Goal: Task Accomplishment & Management: Use online tool/utility

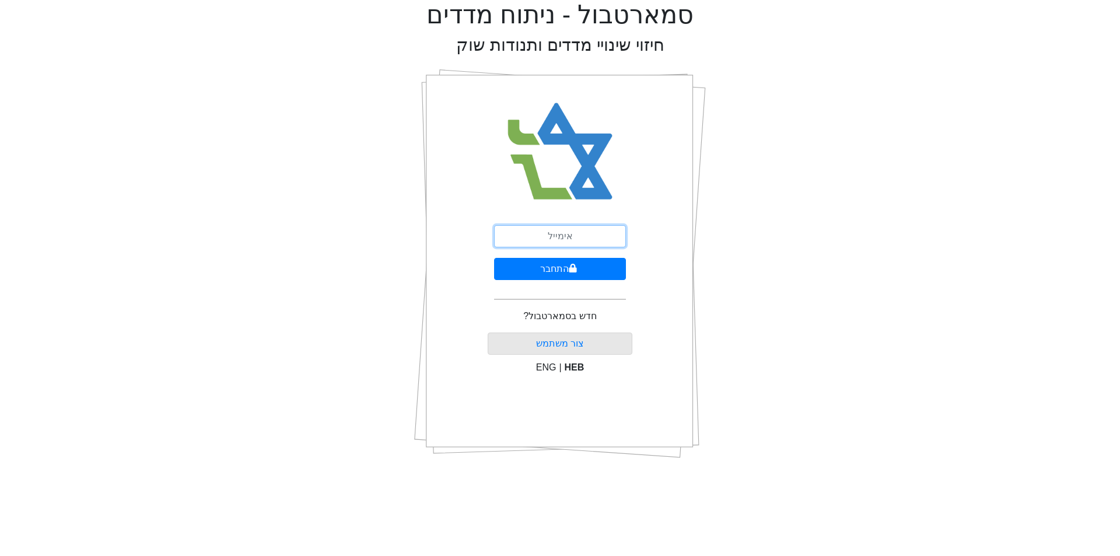
click at [567, 231] on input "email" at bounding box center [560, 236] width 132 height 22
type input "YARONK@VALUEBASE.CO.IL"
click at [558, 273] on button "התחבר" at bounding box center [560, 269] width 132 height 22
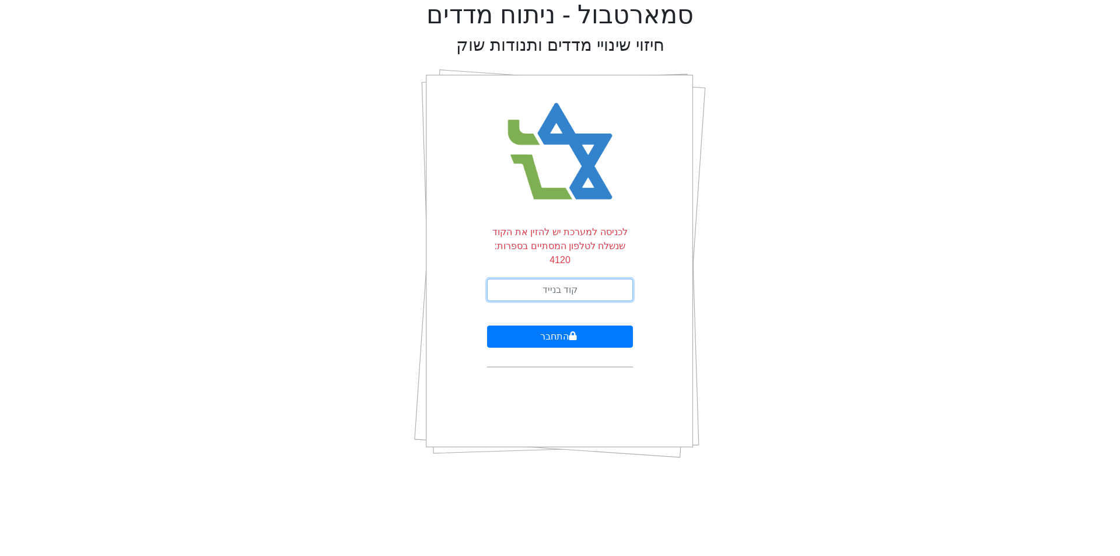
click at [572, 282] on input "text" at bounding box center [560, 290] width 146 height 22
type input "501839"
click at [487, 325] on button "התחבר" at bounding box center [560, 336] width 146 height 22
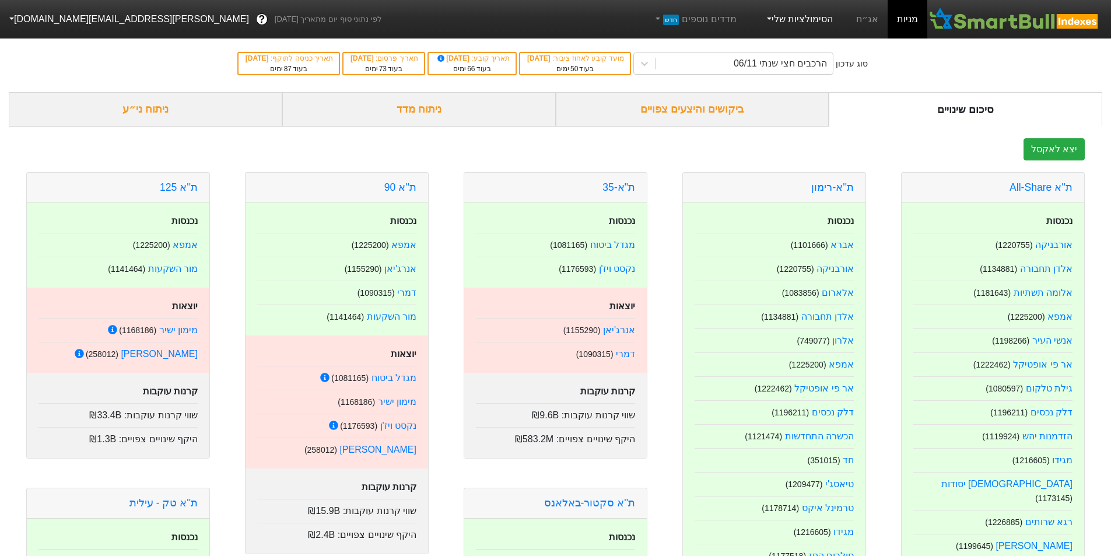
click at [790, 23] on link "הסימולציות שלי" at bounding box center [799, 19] width 78 height 23
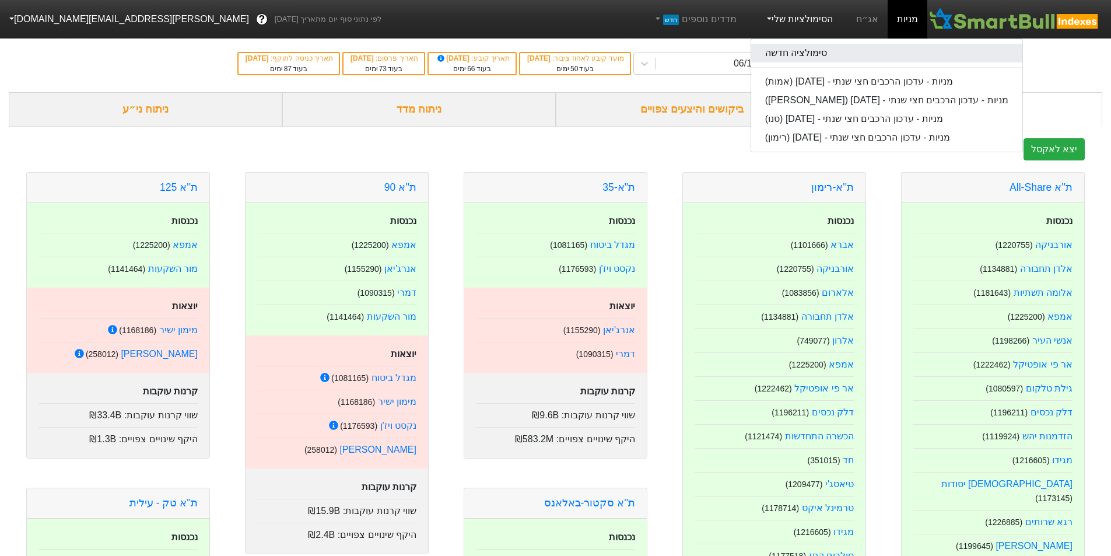
click at [786, 46] on link "סימולציה חדשה" at bounding box center [886, 53] width 271 height 19
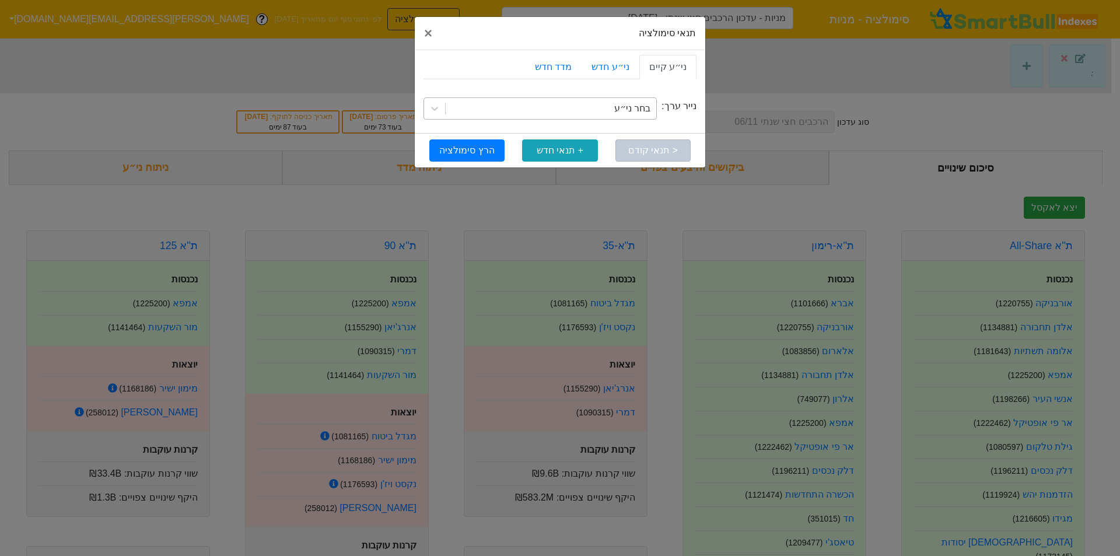
click at [619, 105] on div "בחר ני״ע" at bounding box center [551, 108] width 211 height 21
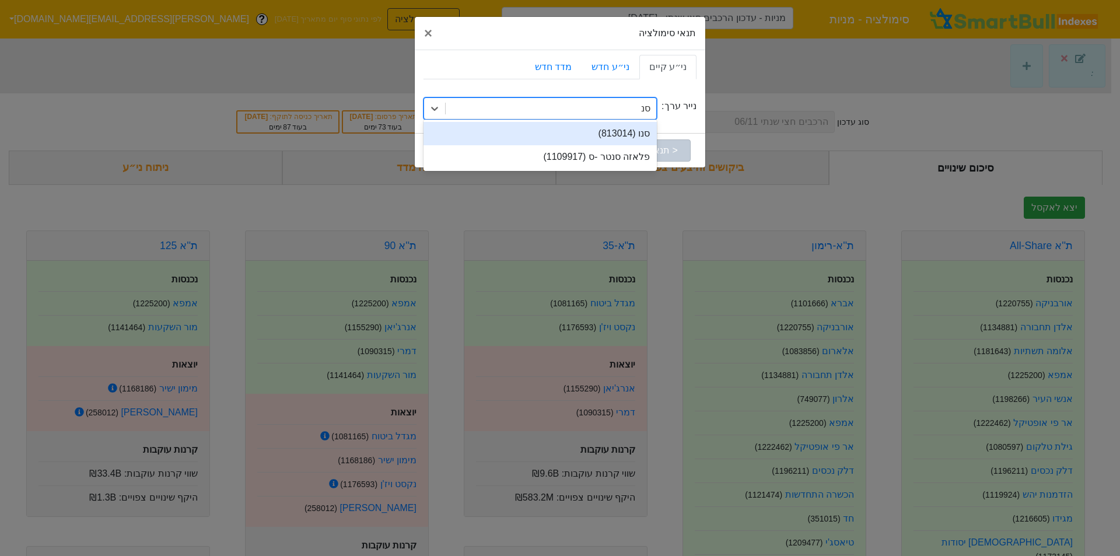
type input "סנו"
click at [640, 134] on div "סנו (813014)" at bounding box center [539, 133] width 233 height 23
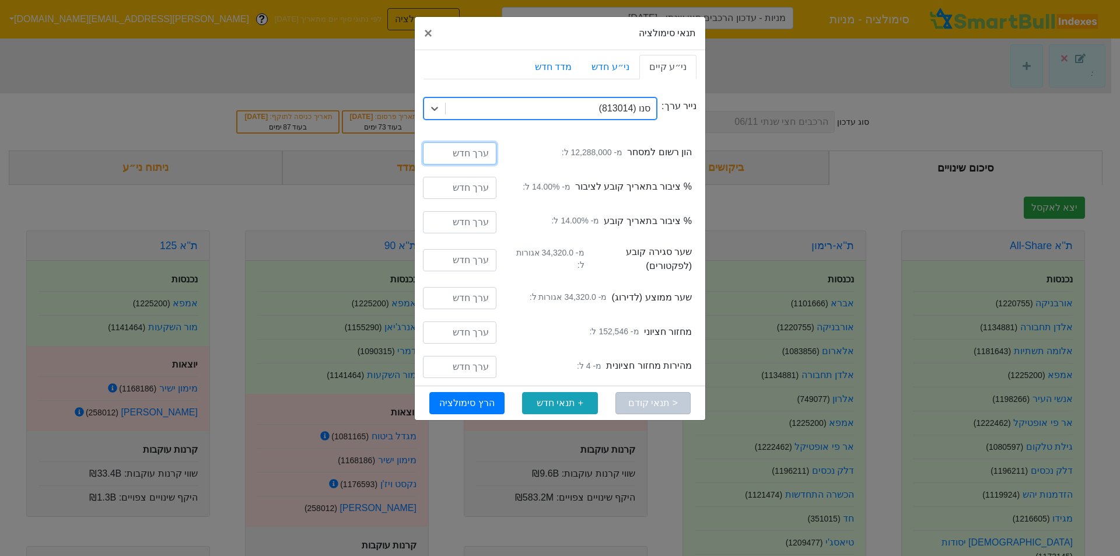
click at [471, 155] on input "number" at bounding box center [459, 153] width 73 height 22
click at [471, 156] on input "number" at bounding box center [459, 153] width 73 height 22
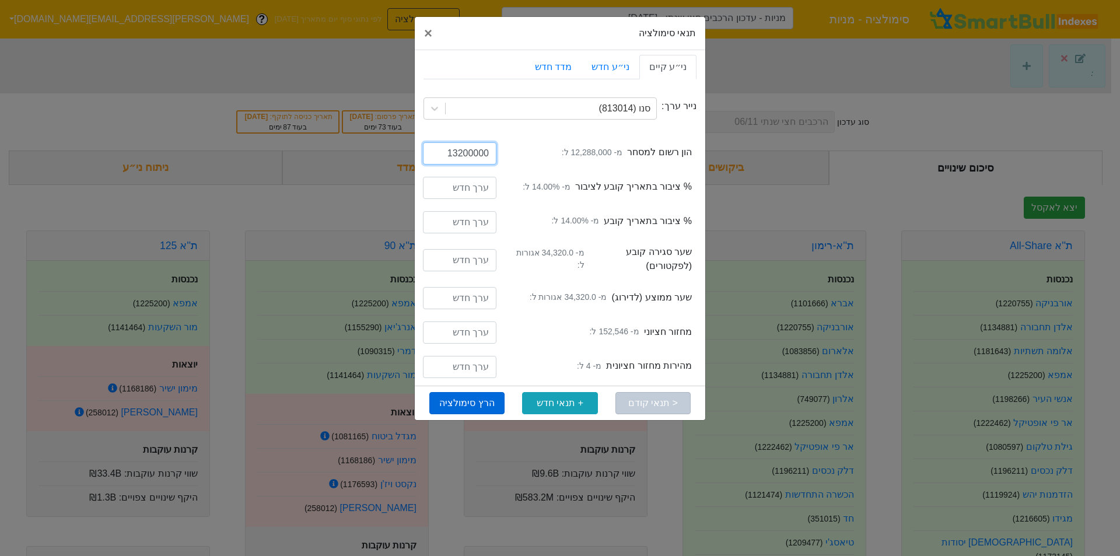
type input "13200000"
click at [479, 405] on button "הרץ סימולציה" at bounding box center [466, 403] width 75 height 22
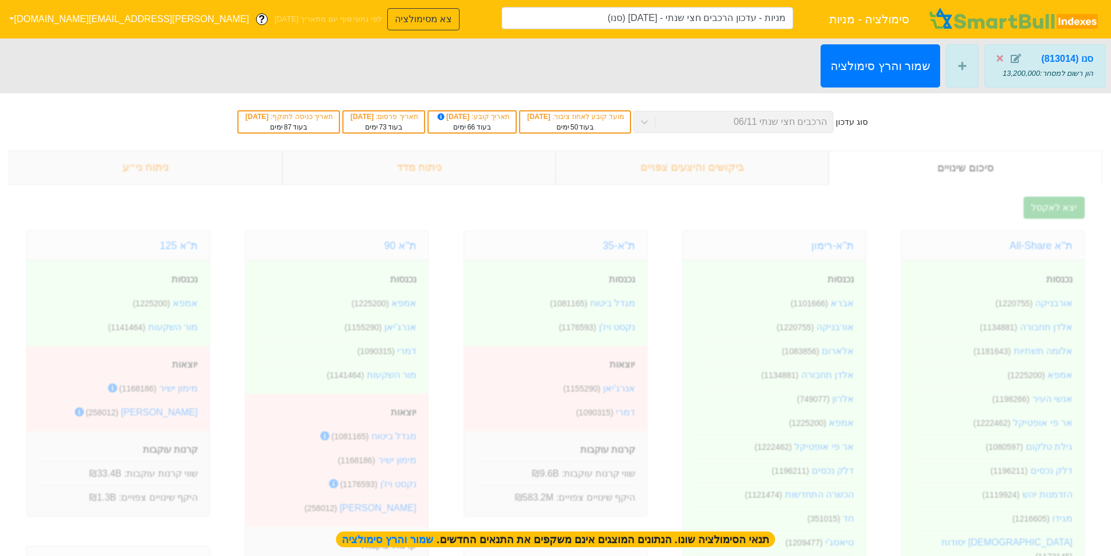
type input "מניות - עדכון הרכבים חצי שנתי - [DATE] (סנו)"
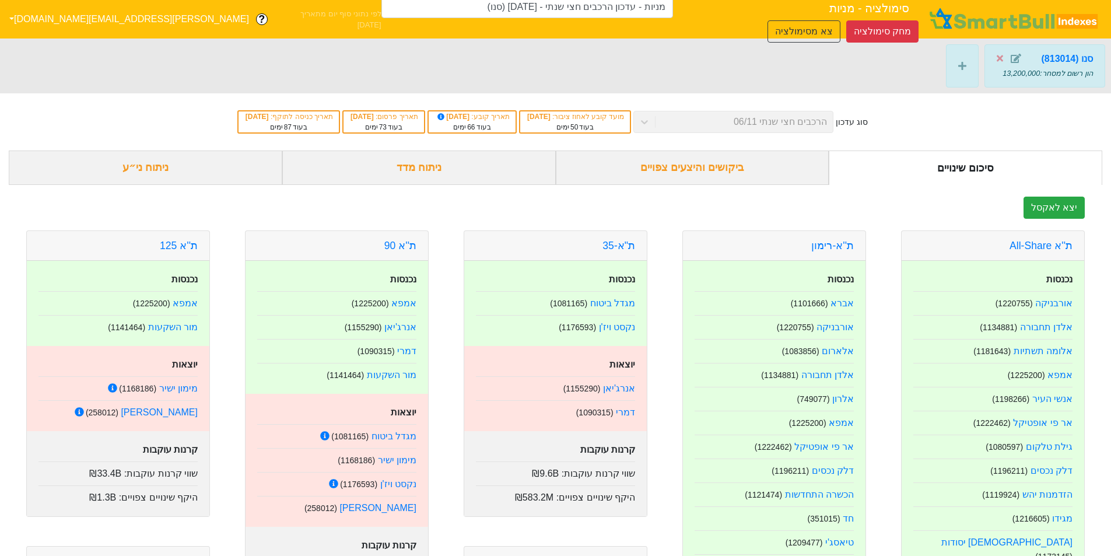
click at [703, 163] on div "ביקושים והיצעים צפויים" at bounding box center [693, 167] width 274 height 34
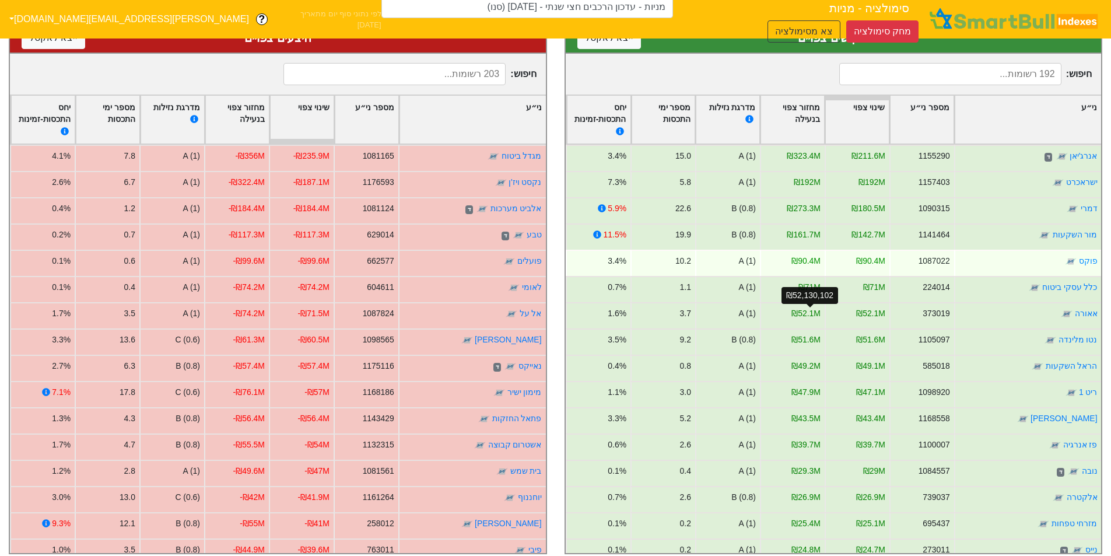
scroll to position [175, 0]
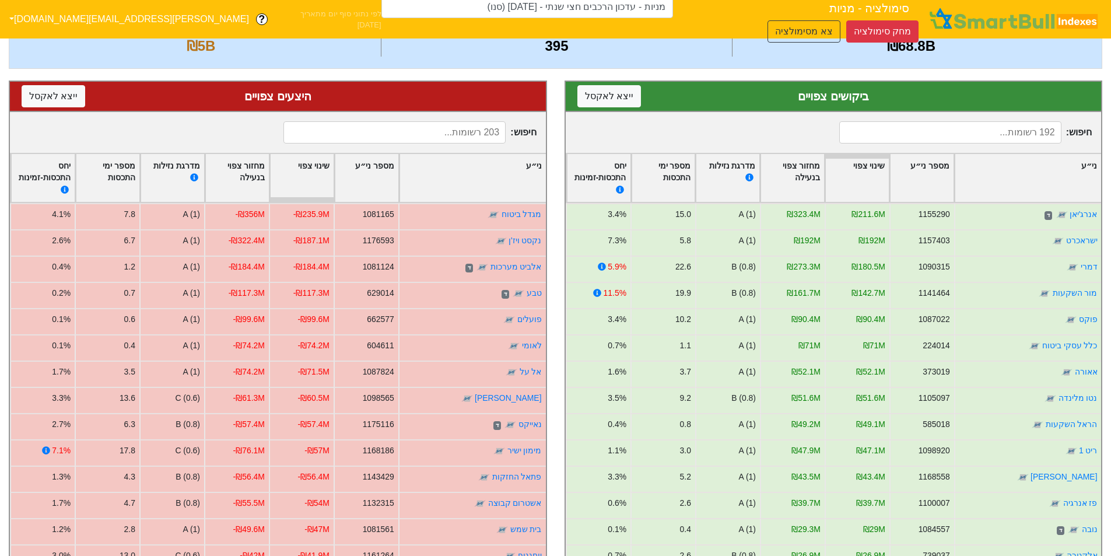
click at [903, 134] on input at bounding box center [950, 132] width 222 height 22
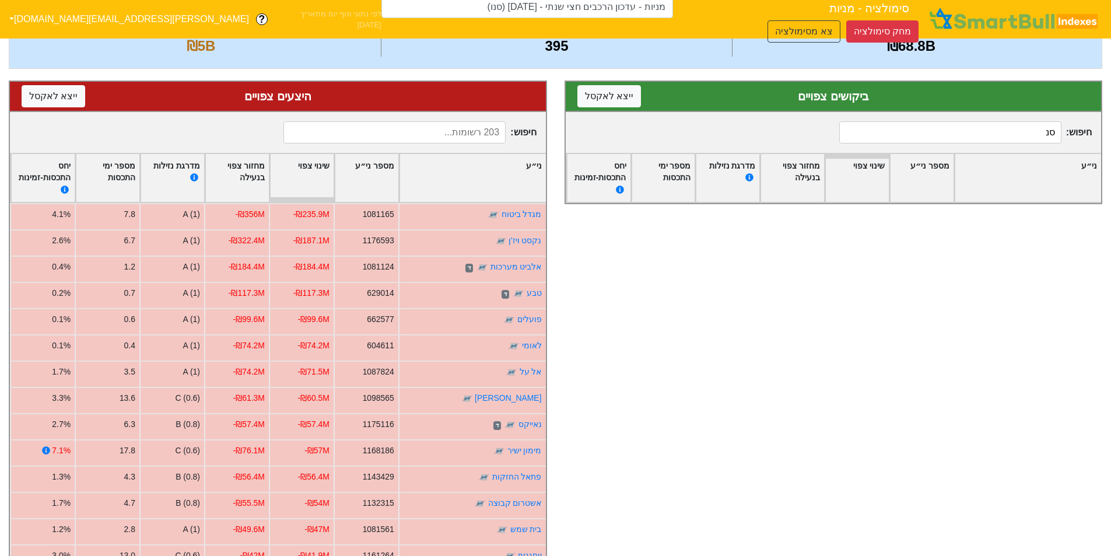
type input "ס"
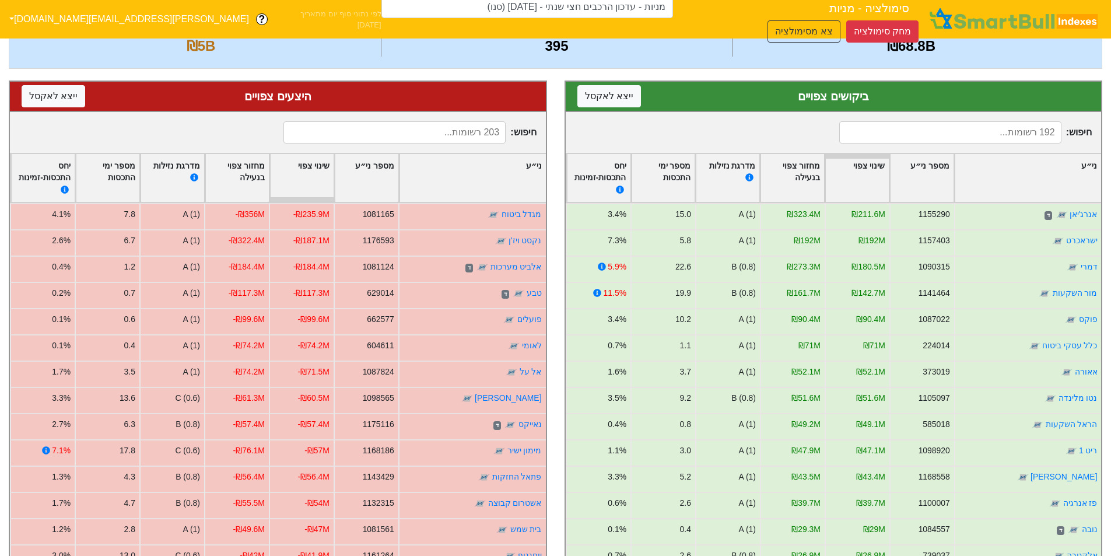
click at [447, 135] on input at bounding box center [394, 132] width 222 height 22
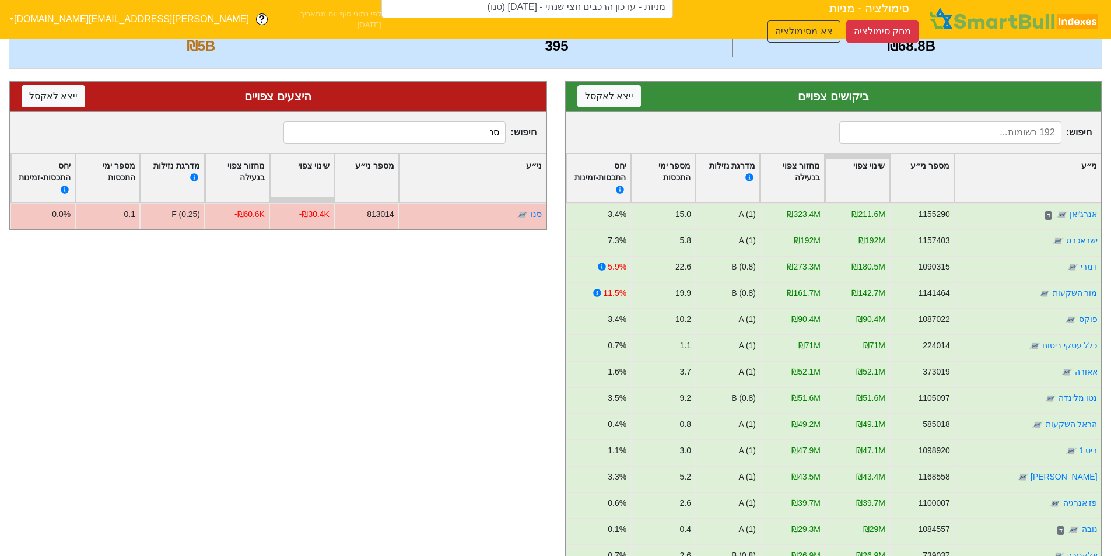
type input "ס"
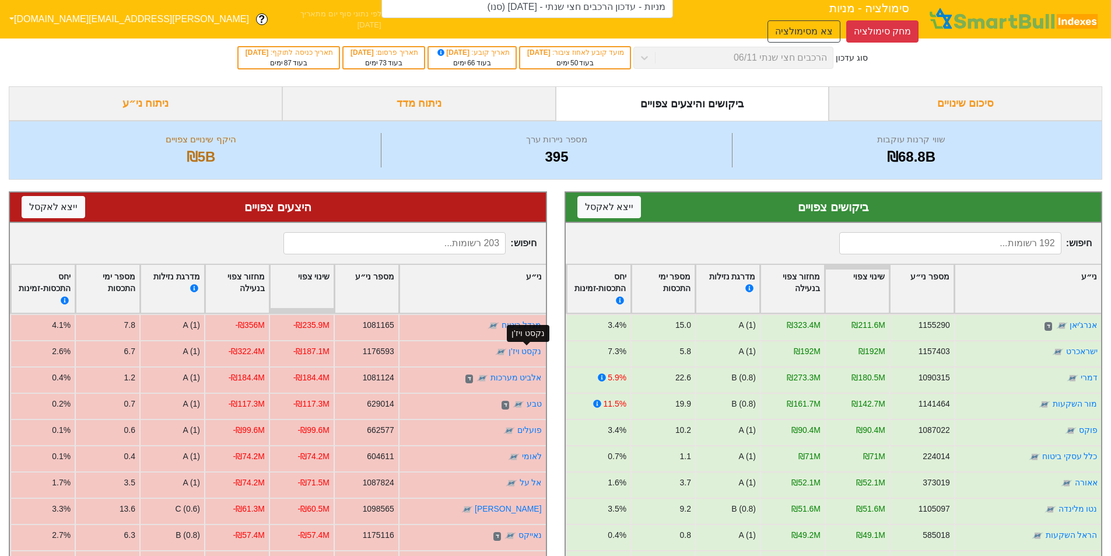
scroll to position [0, 0]
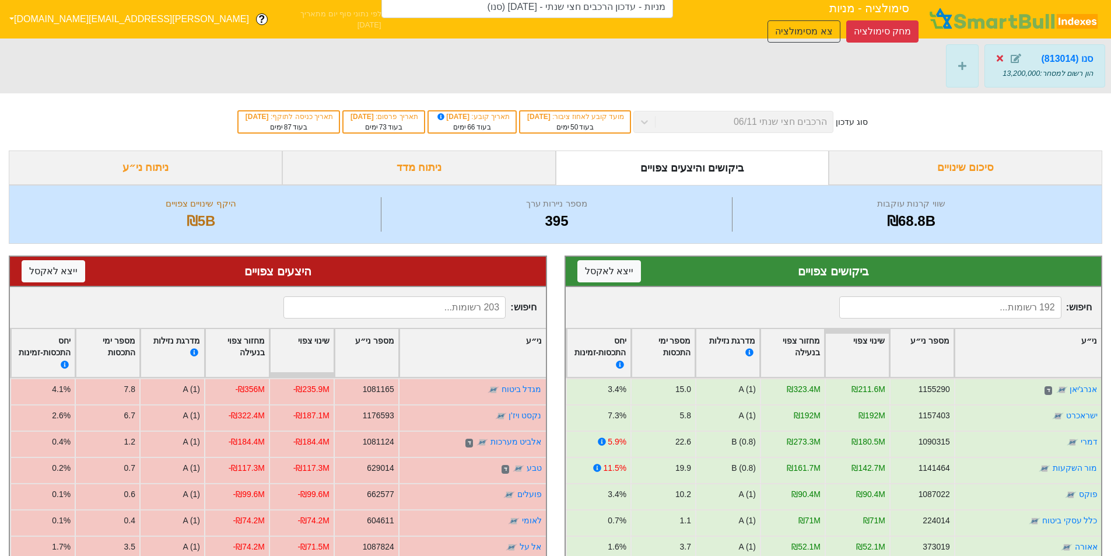
click at [998, 59] on icon at bounding box center [1000, 58] width 6 height 9
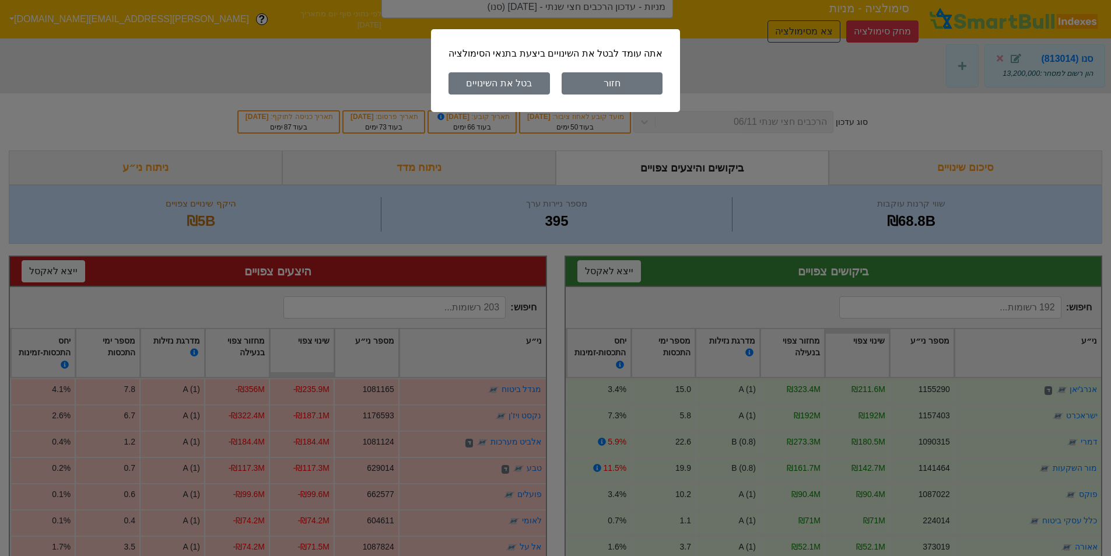
click at [524, 82] on button "בטל את השינויים" at bounding box center [499, 83] width 101 height 22
type input "מניות - עדכון הרכבים חצי שנתי - [DATE]"
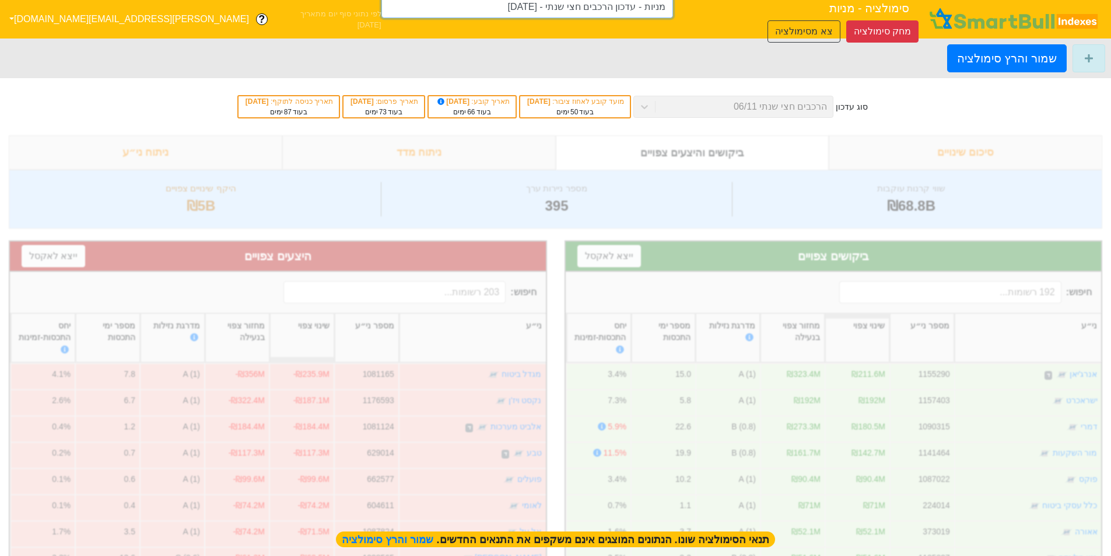
click at [597, 16] on input "מניות - עדכון הרכבים חצי שנתי - [DATE]" at bounding box center [527, 7] width 292 height 22
click at [626, 12] on input "מניות - עדכון הרכבים חצי שנתי - [DATE]" at bounding box center [527, 7] width 292 height 22
click at [846, 20] on button "מחק סימולציה" at bounding box center [882, 31] width 72 height 22
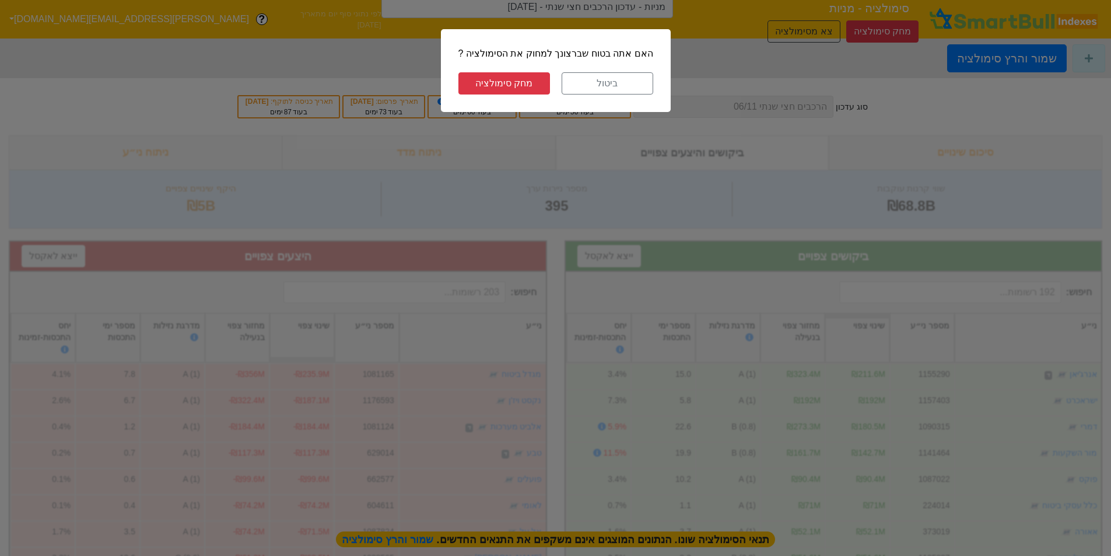
click at [526, 85] on button "מחק סימולציה" at bounding box center [504, 83] width 92 height 22
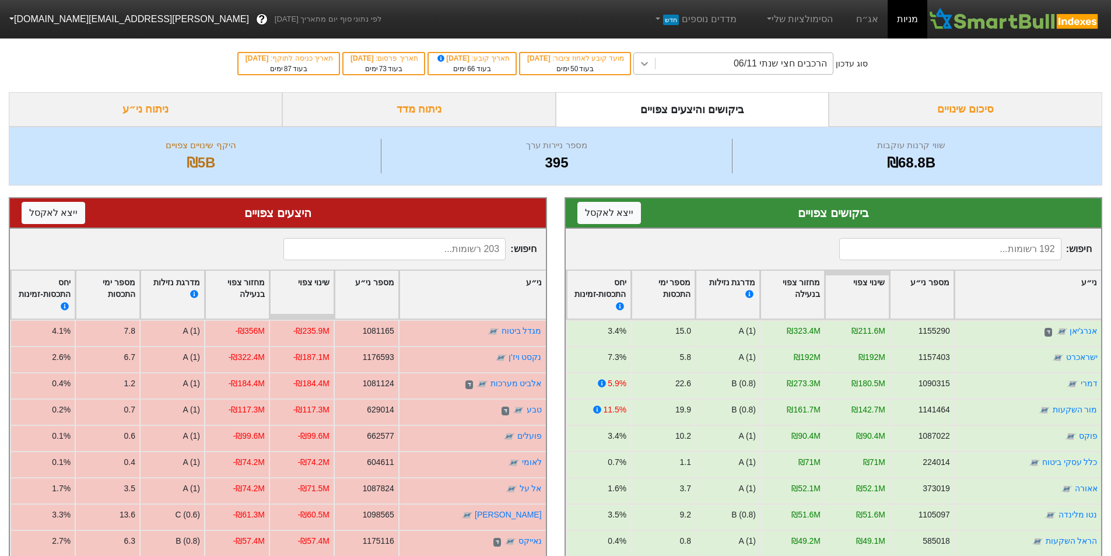
click at [650, 65] on icon at bounding box center [645, 64] width 12 height 12
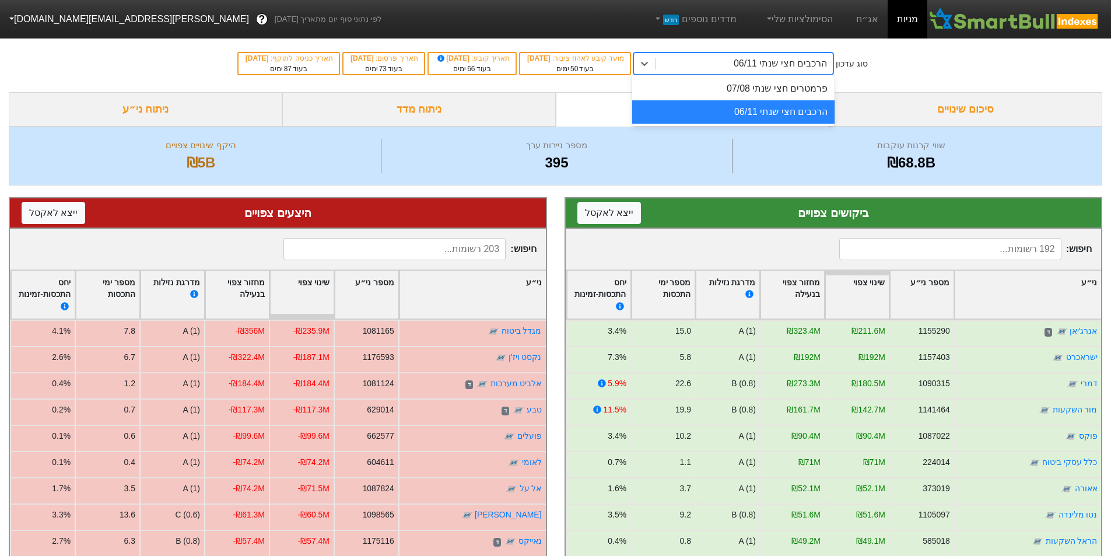
click at [810, 114] on div "הרכבים חצי שנתי 06/11" at bounding box center [733, 111] width 202 height 23
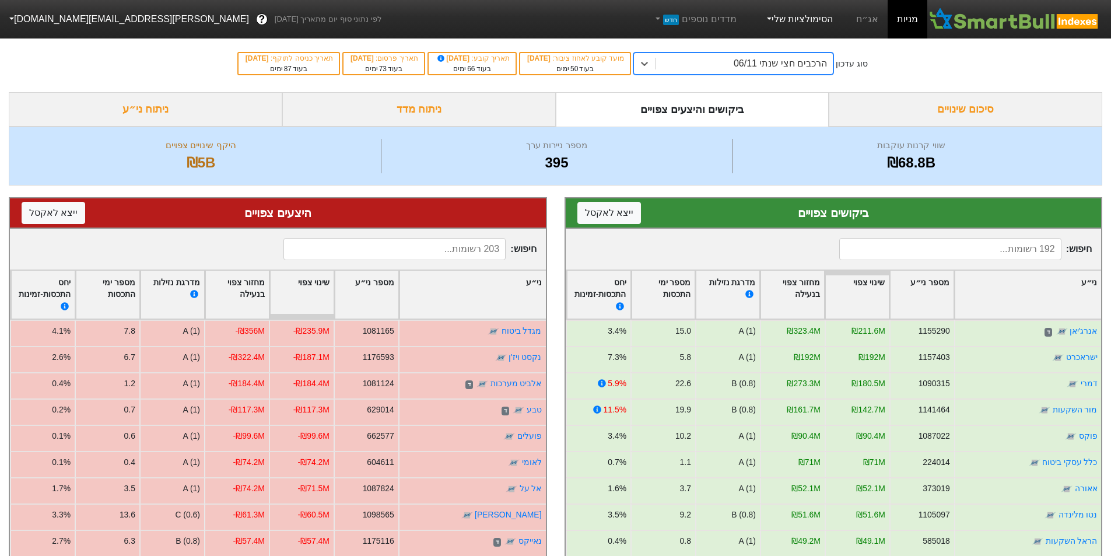
click at [794, 23] on link "הסימולציות שלי" at bounding box center [799, 19] width 78 height 23
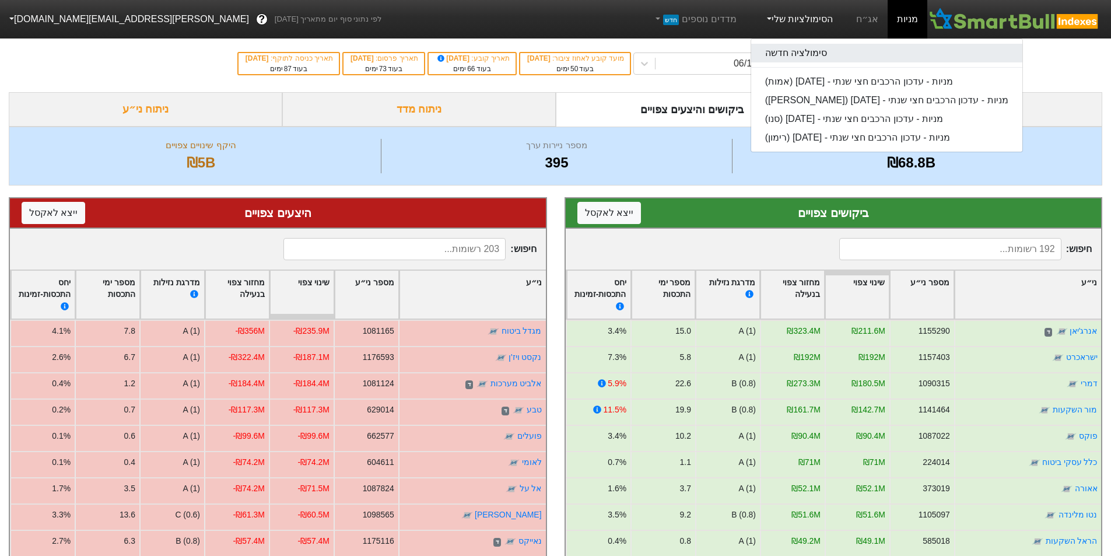
click at [796, 57] on link "סימולציה חדשה" at bounding box center [886, 53] width 271 height 19
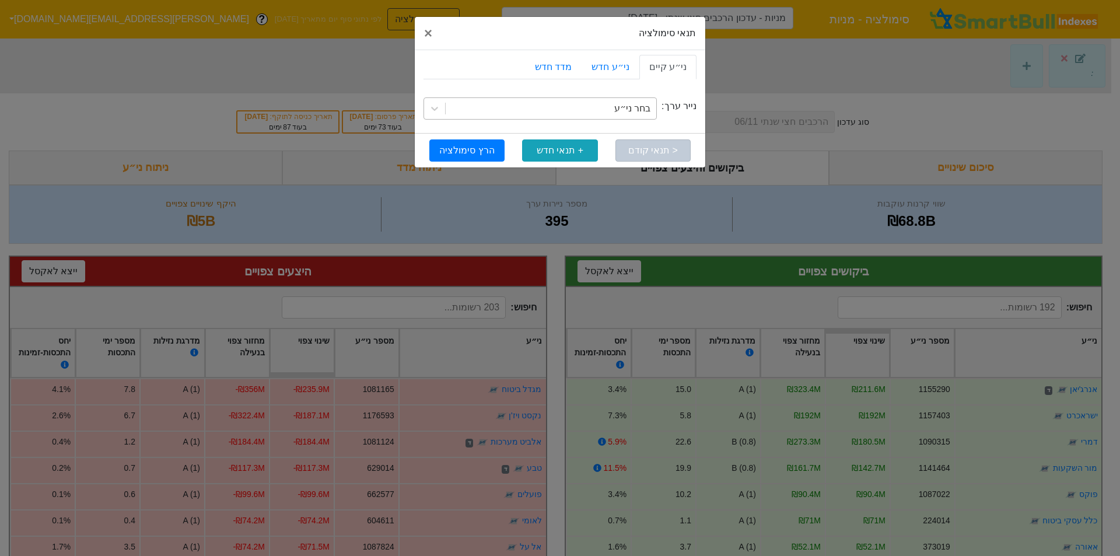
click at [584, 110] on div "בחר ני״ע" at bounding box center [551, 108] width 211 height 21
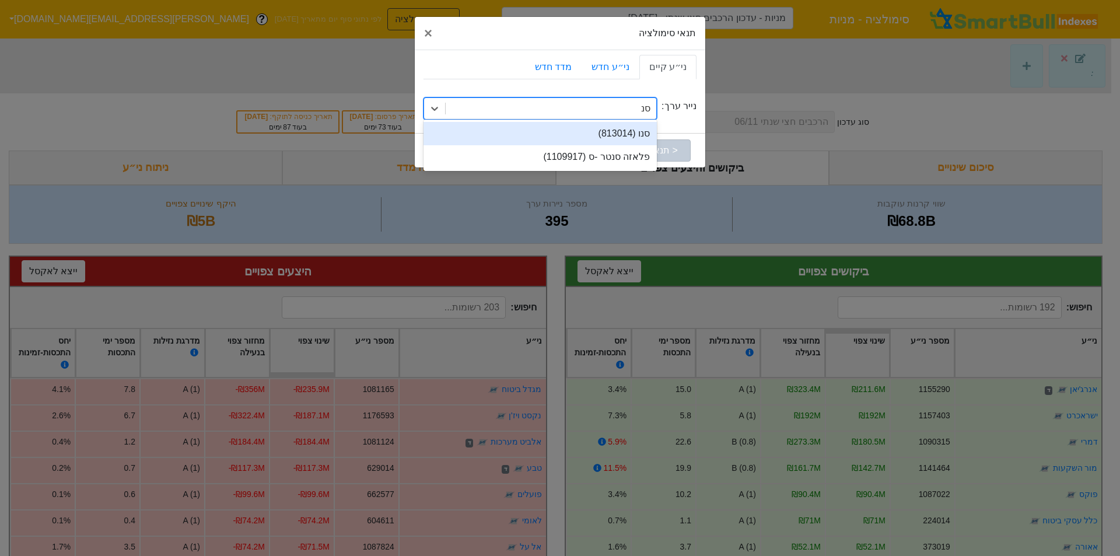
type input "סנו"
click at [594, 130] on div "סנו (813014)" at bounding box center [539, 133] width 233 height 23
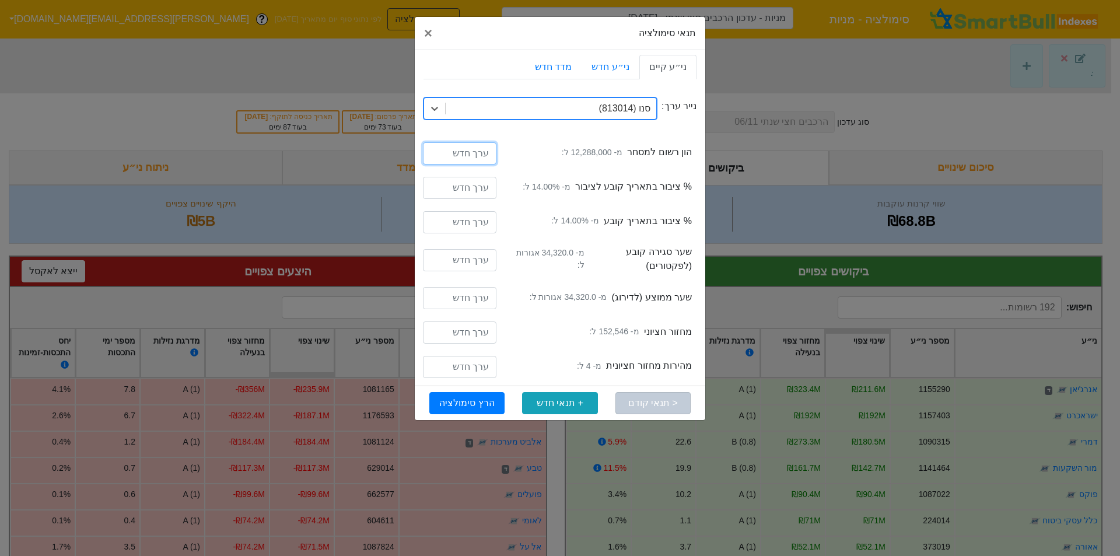
click at [461, 155] on input "number" at bounding box center [459, 153] width 73 height 22
type input "13200000"
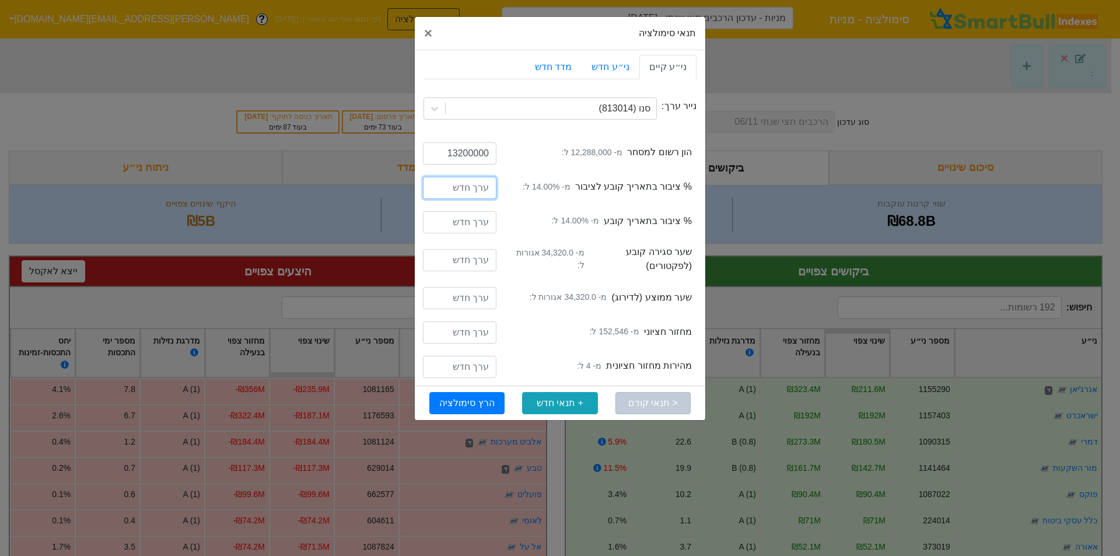
click at [460, 186] on input "number" at bounding box center [459, 188] width 73 height 22
type input "20"
click at [452, 220] on input "number" at bounding box center [459, 222] width 73 height 22
type input "20"
click at [487, 405] on button "הרץ סימולציה" at bounding box center [466, 403] width 75 height 22
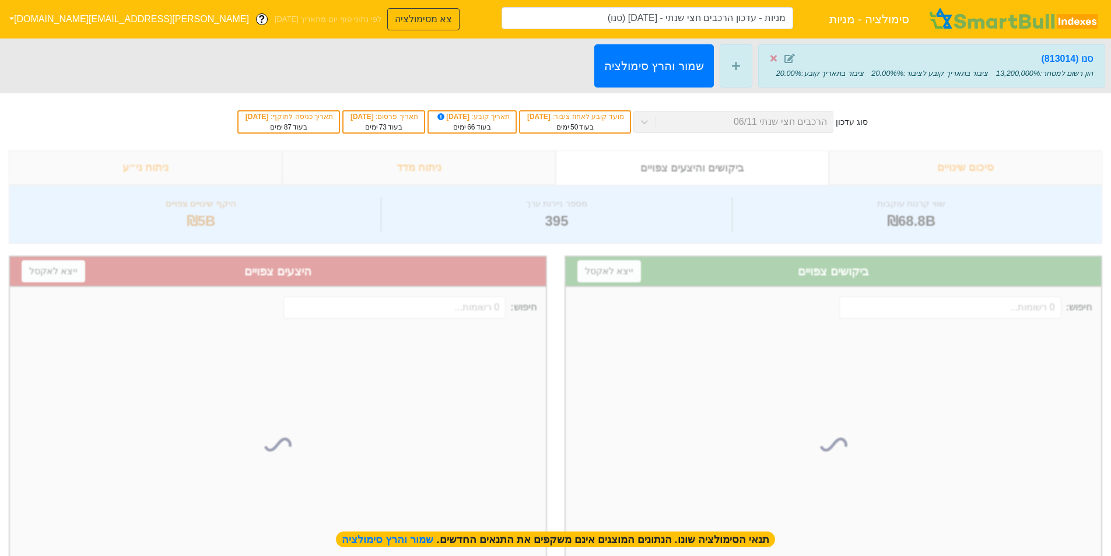
type input "מניות - עדכון הרכבים חצי שנתי - [DATE] (סנו)"
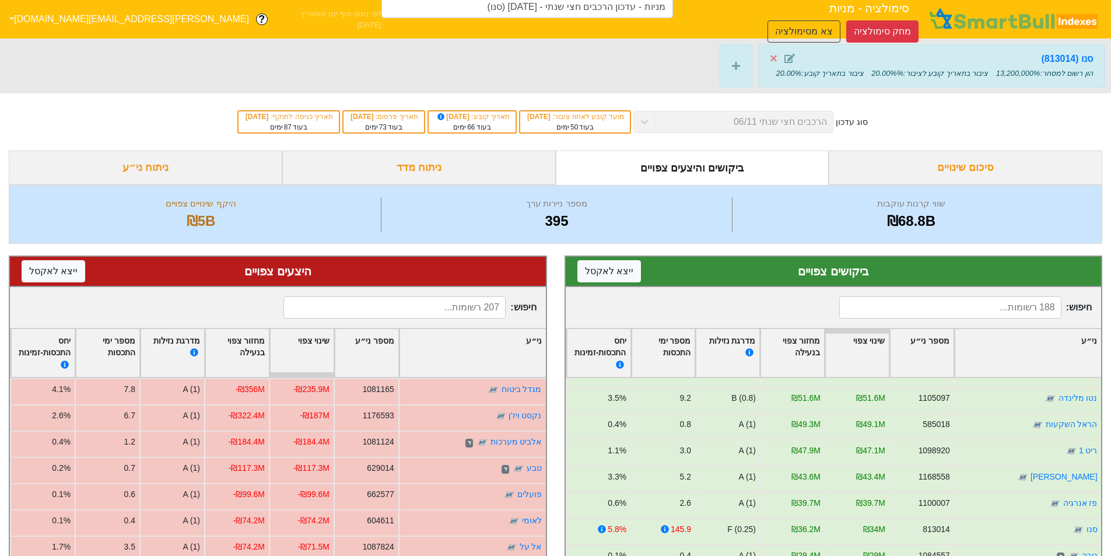
scroll to position [233, 0]
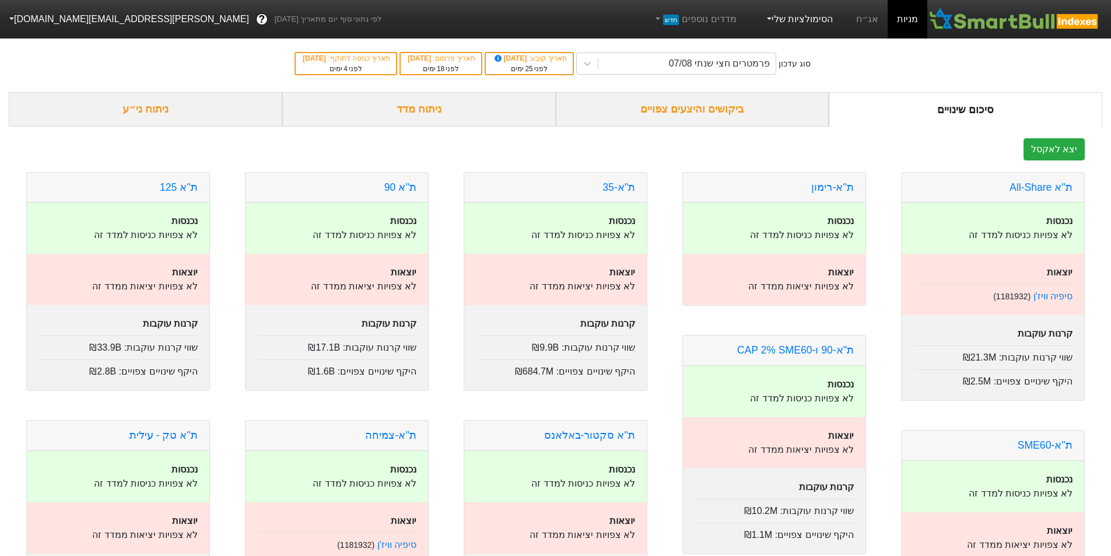
click at [814, 19] on link "הסימולציות שלי" at bounding box center [799, 19] width 78 height 23
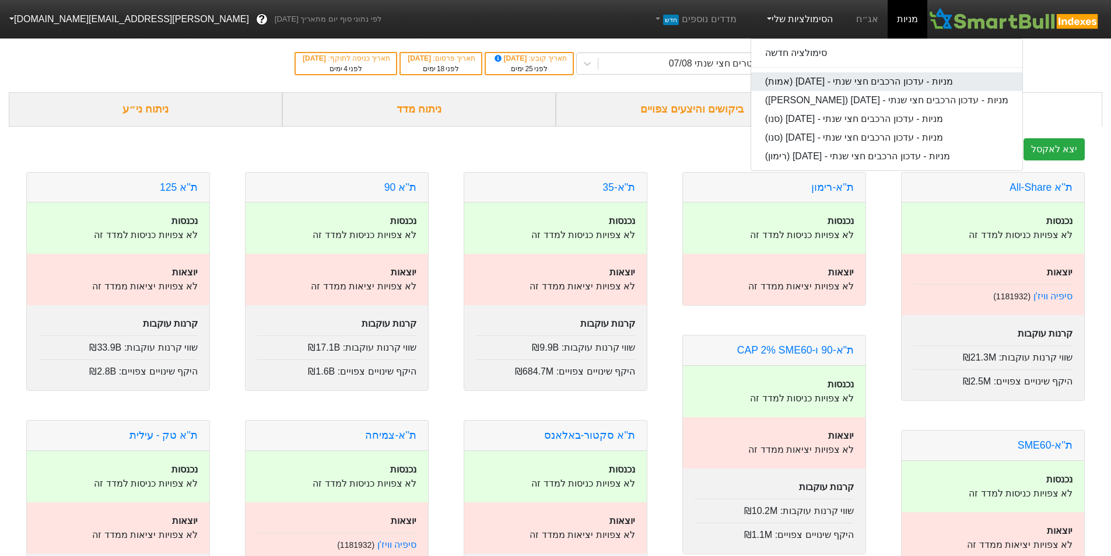
click at [852, 78] on link "מניות - עדכון הרכבים חצי שנתי - [DATE] (אמות)" at bounding box center [886, 81] width 271 height 19
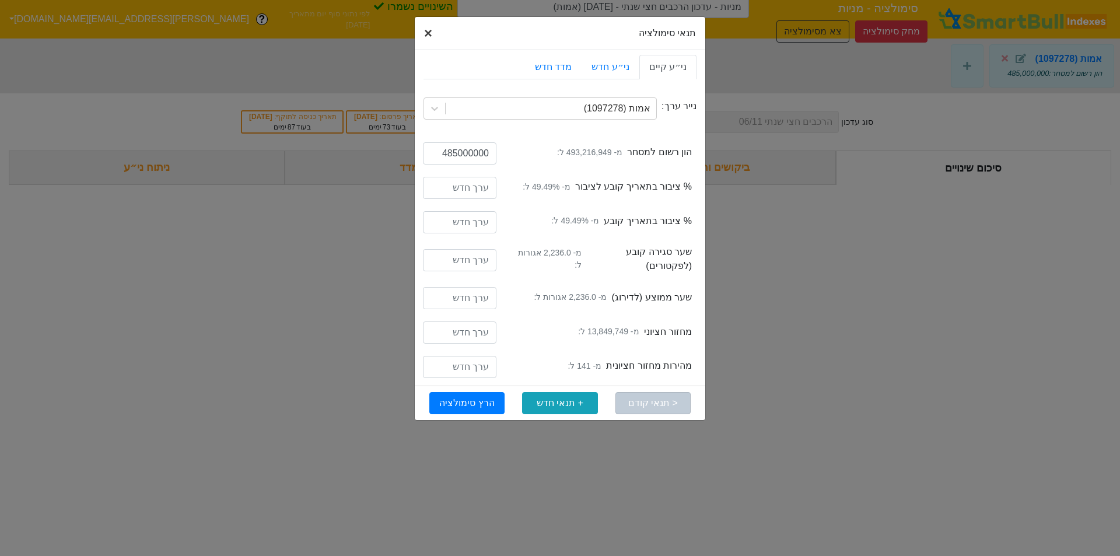
click at [428, 33] on span "×" at bounding box center [428, 33] width 8 height 16
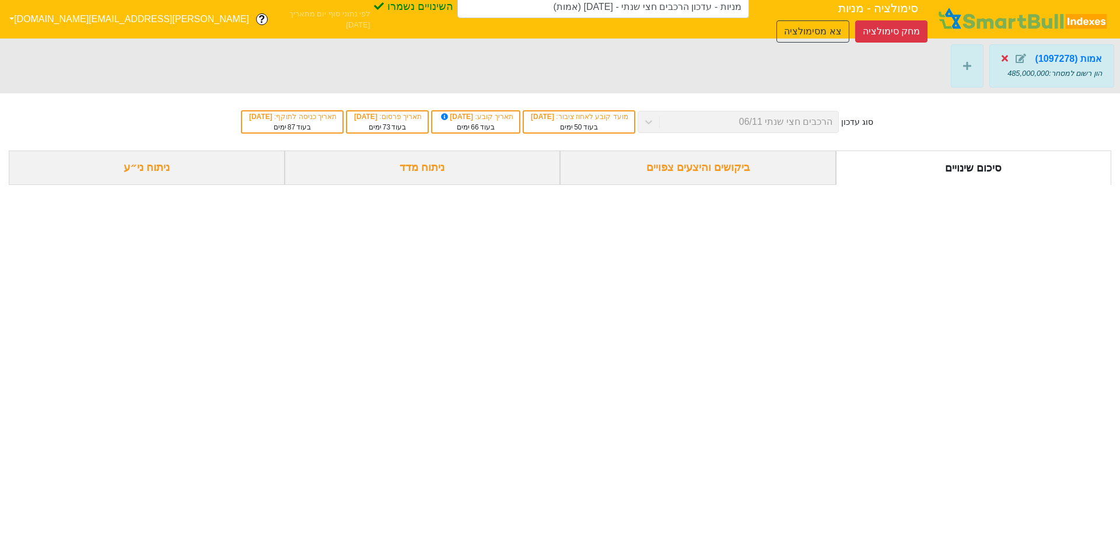
click at [1003, 55] on icon at bounding box center [1004, 58] width 6 height 6
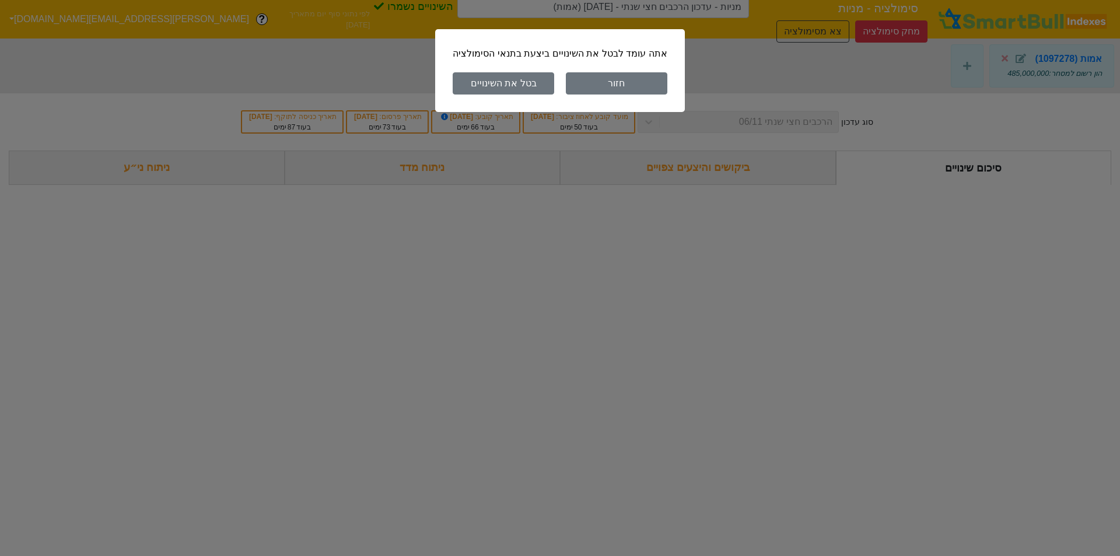
click at [528, 84] on button "בטל את השינויים" at bounding box center [503, 83] width 101 height 22
type input "מניות - עדכון הרכבים חצי שנתי - [DATE]"
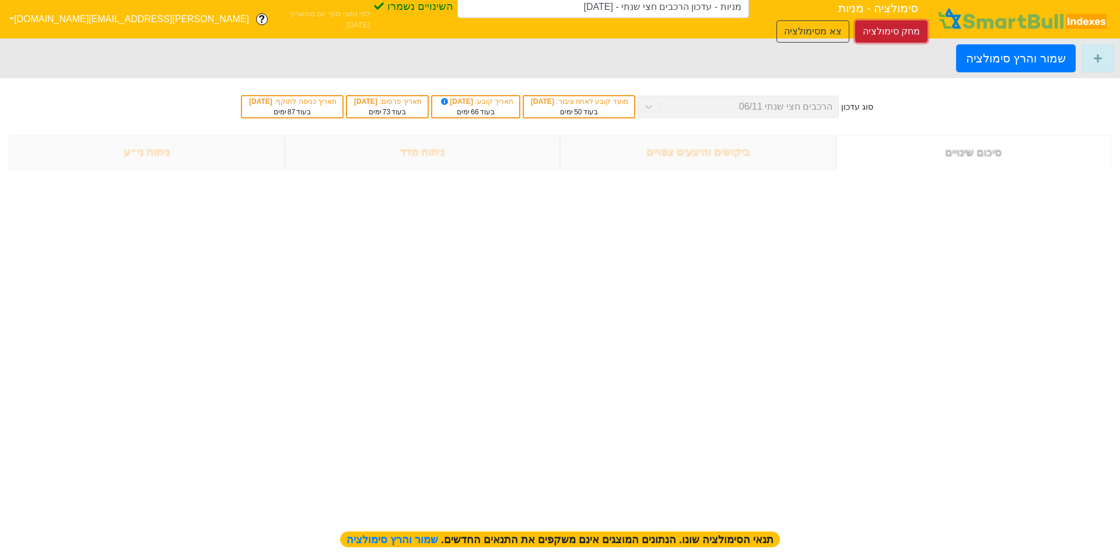
click at [855, 20] on button "מחק סימולציה" at bounding box center [891, 31] width 72 height 22
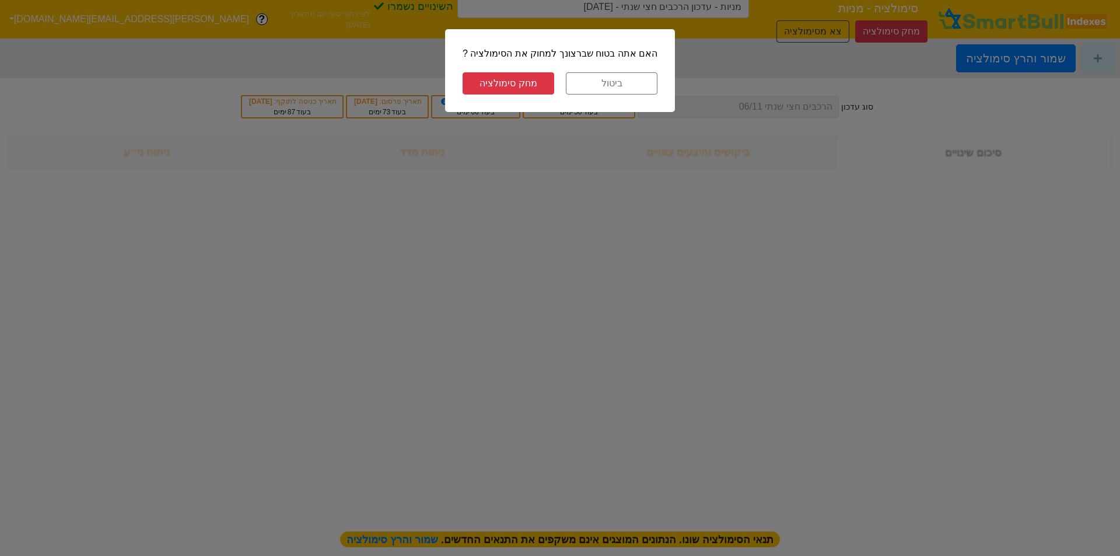
click at [510, 81] on button "מחק סימולציה" at bounding box center [509, 83] width 92 height 22
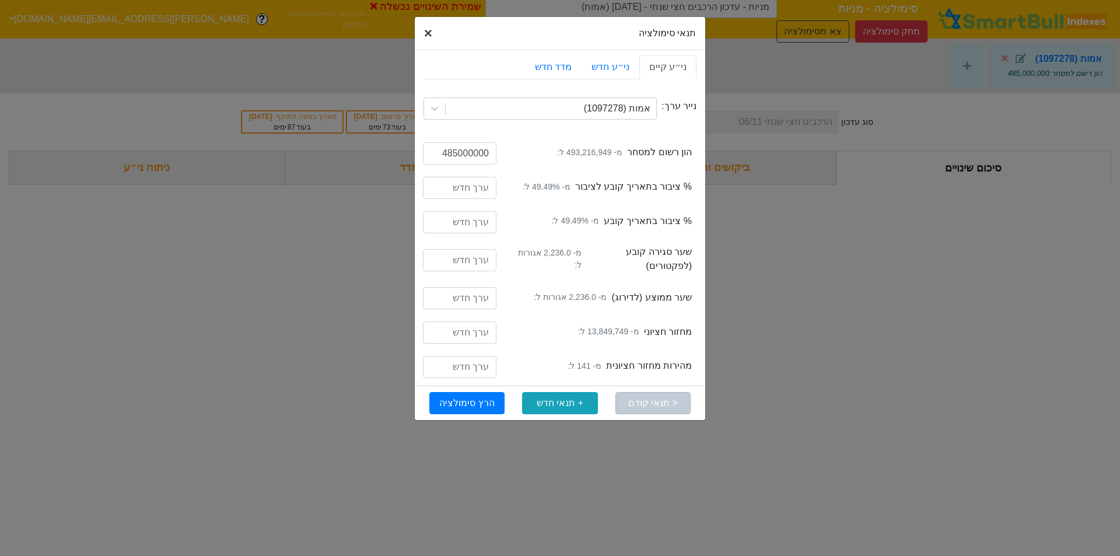
click at [422, 30] on button "× Close" at bounding box center [428, 33] width 27 height 33
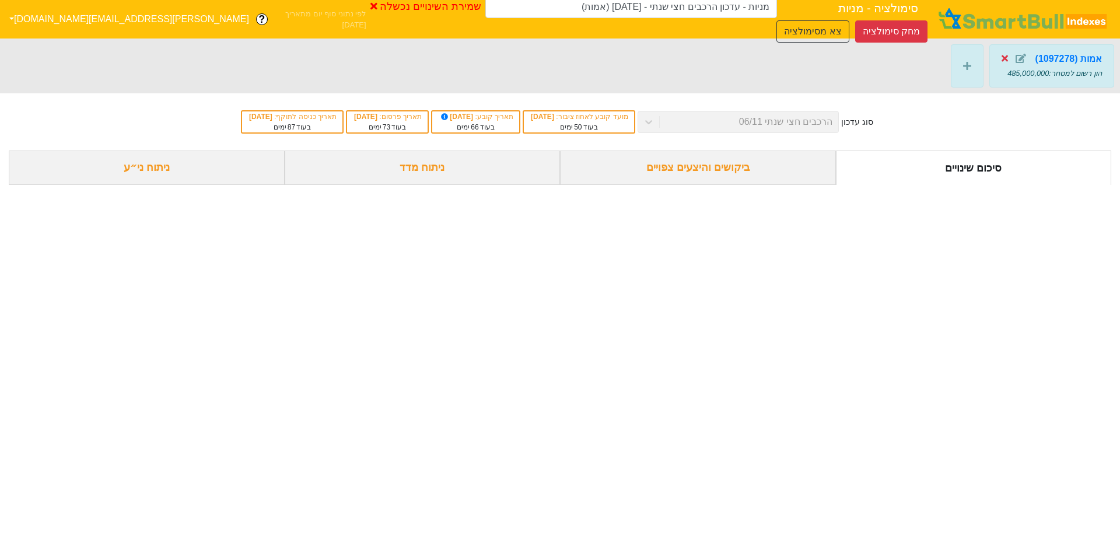
click at [1004, 58] on icon at bounding box center [1004, 58] width 6 height 6
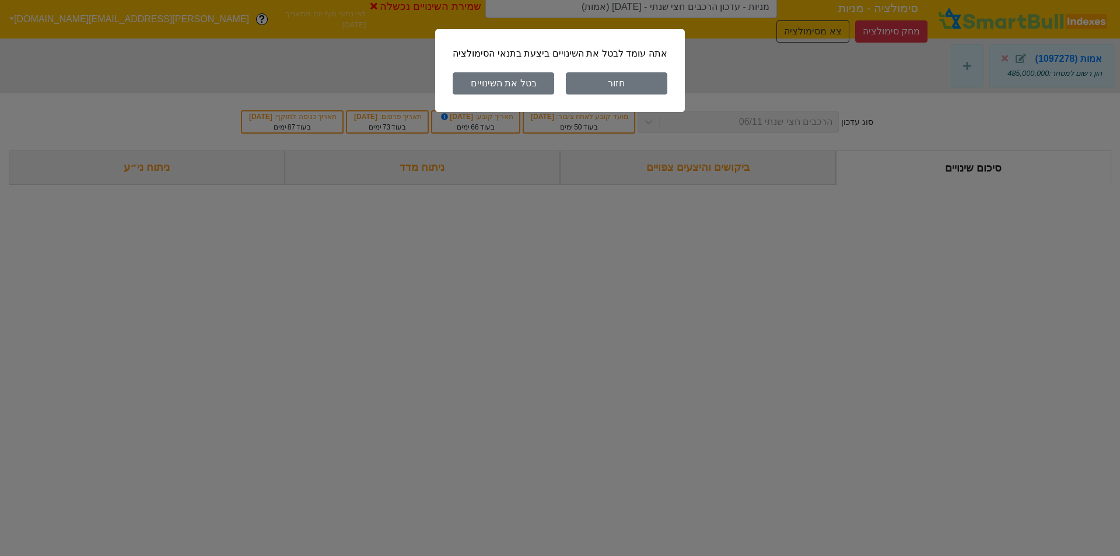
click at [524, 78] on button "בטל את השינויים" at bounding box center [503, 83] width 101 height 22
type input "מניות - עדכון הרכבים חצי שנתי - [DATE]"
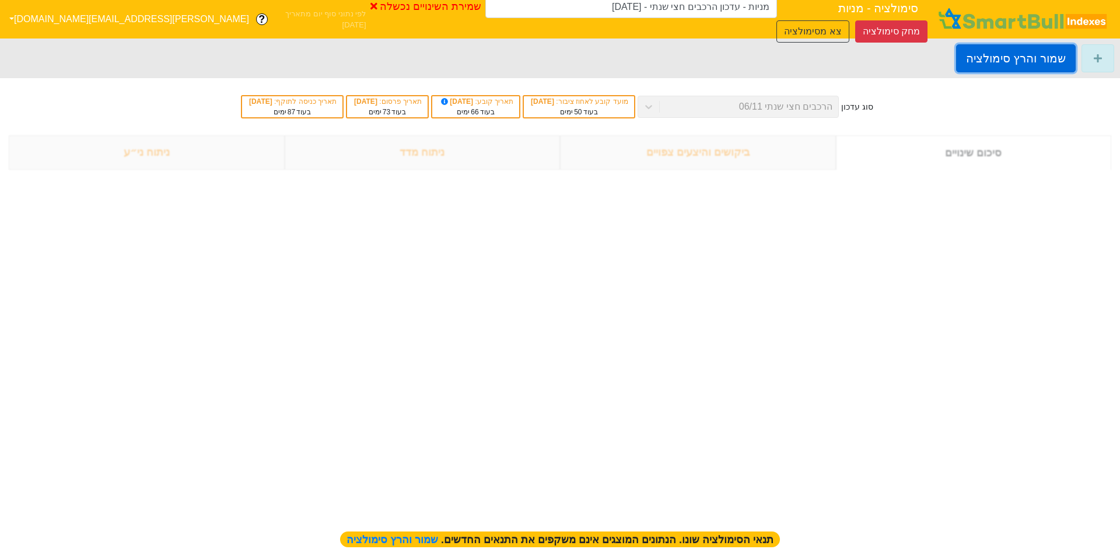
click at [1021, 62] on button "שמור והרץ סימולציה" at bounding box center [1016, 58] width 120 height 28
click at [776, 20] on button "צא מסימולציה" at bounding box center [812, 31] width 72 height 22
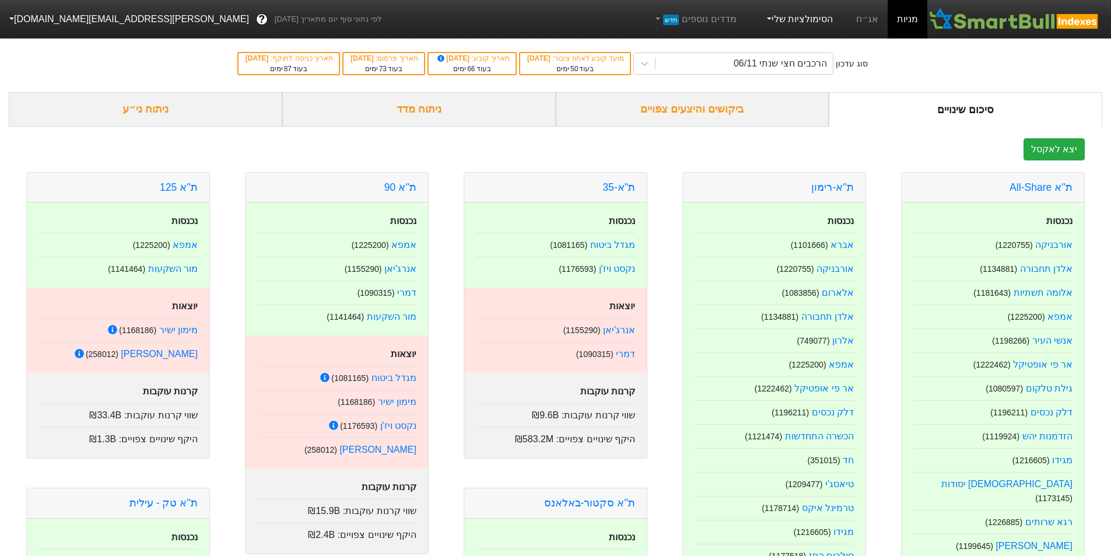
click at [812, 17] on link "הסימולציות שלי" at bounding box center [799, 19] width 78 height 23
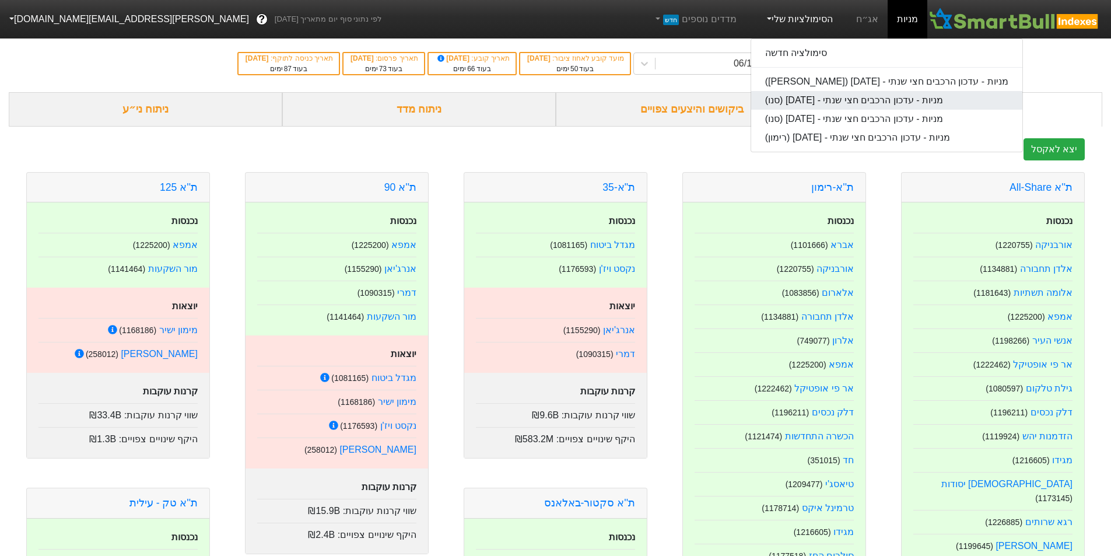
click at [836, 95] on link "מניות - עדכון הרכבים חצי שנתי - [DATE] (סנו)" at bounding box center [886, 100] width 271 height 19
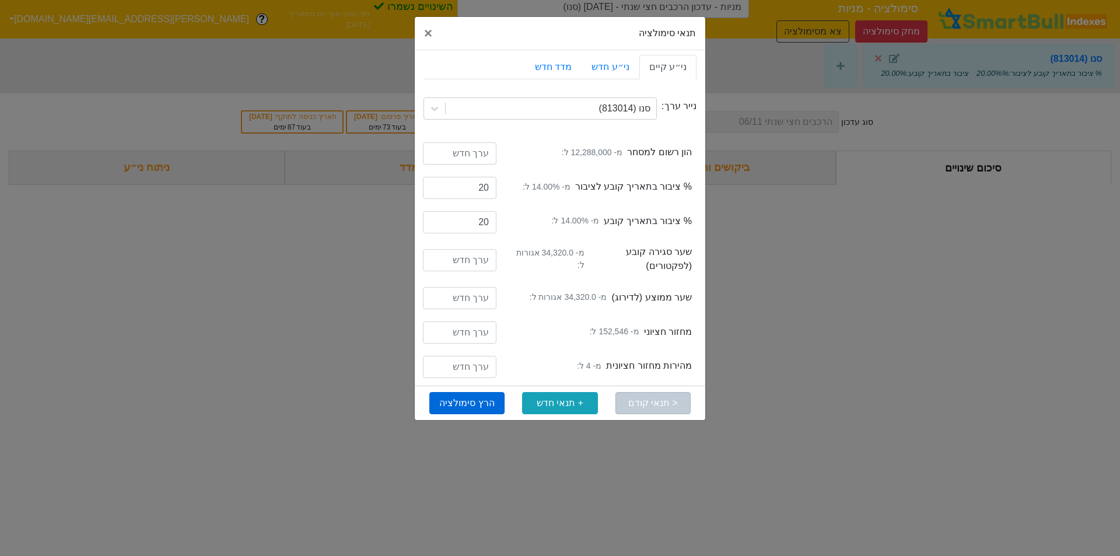
click at [454, 408] on button "הרץ סימולציה" at bounding box center [466, 403] width 75 height 22
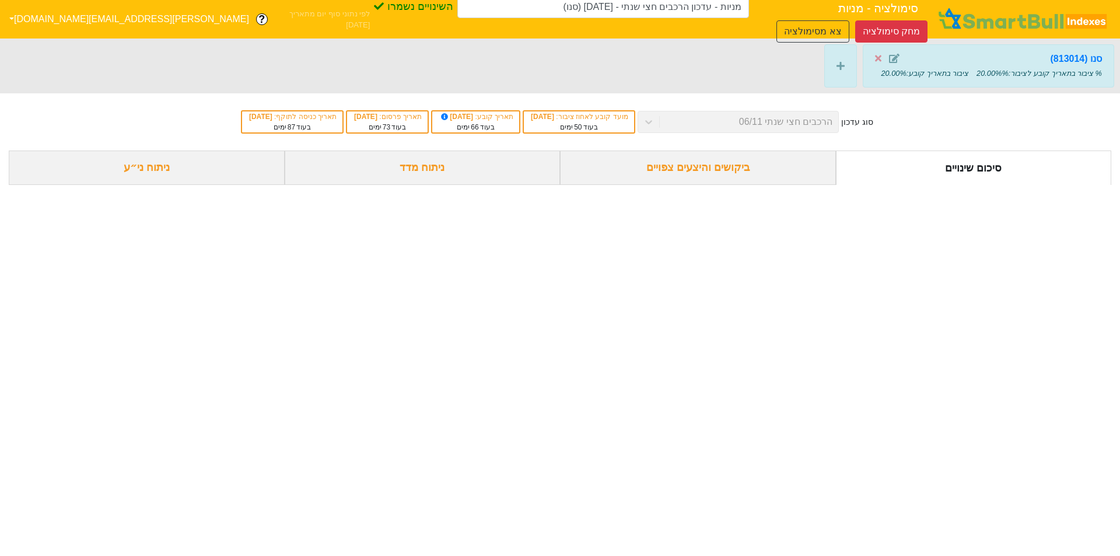
click at [1026, 65] on div "סנו (813014)" at bounding box center [988, 59] width 227 height 14
click at [1068, 59] on strong "סנו (813014)" at bounding box center [1076, 59] width 52 height 10
type input "מניות - עדכון הרכבים חצי שנתי - [DATE] (סנו)"
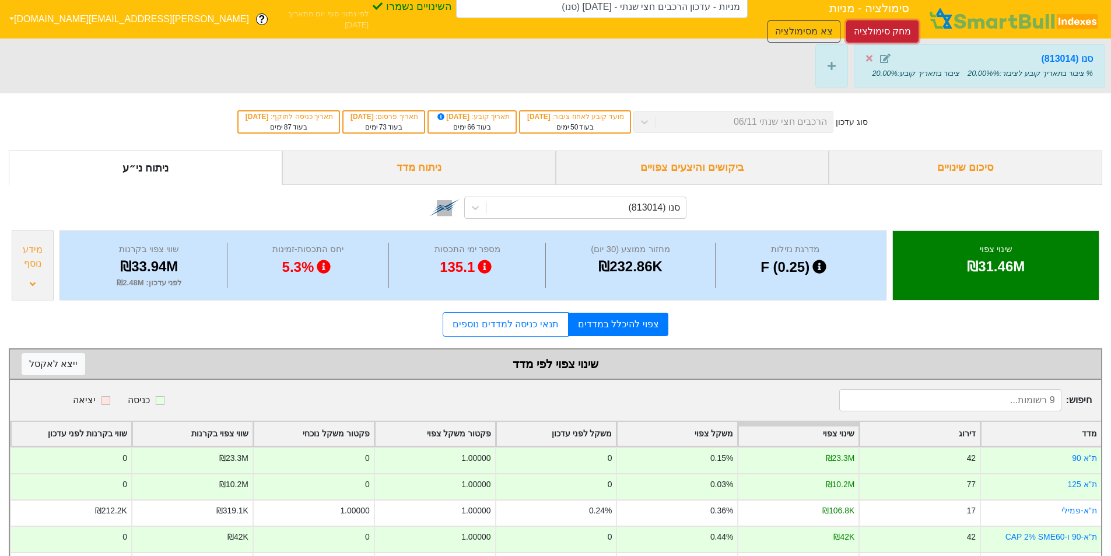
click at [846, 20] on button "מחק סימולציה" at bounding box center [882, 31] width 72 height 22
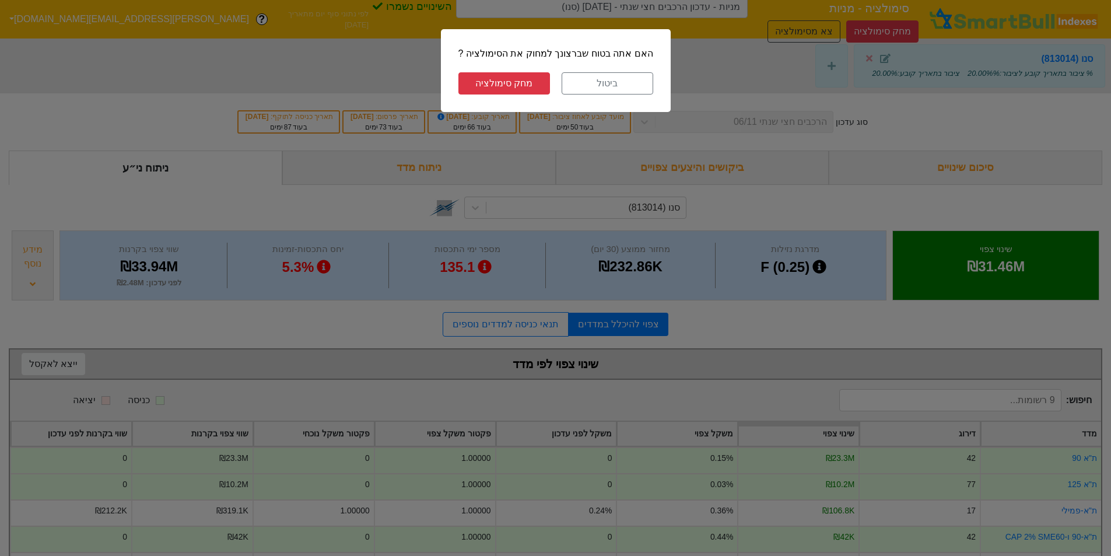
click at [513, 78] on button "מחק סימולציה" at bounding box center [504, 83] width 92 height 22
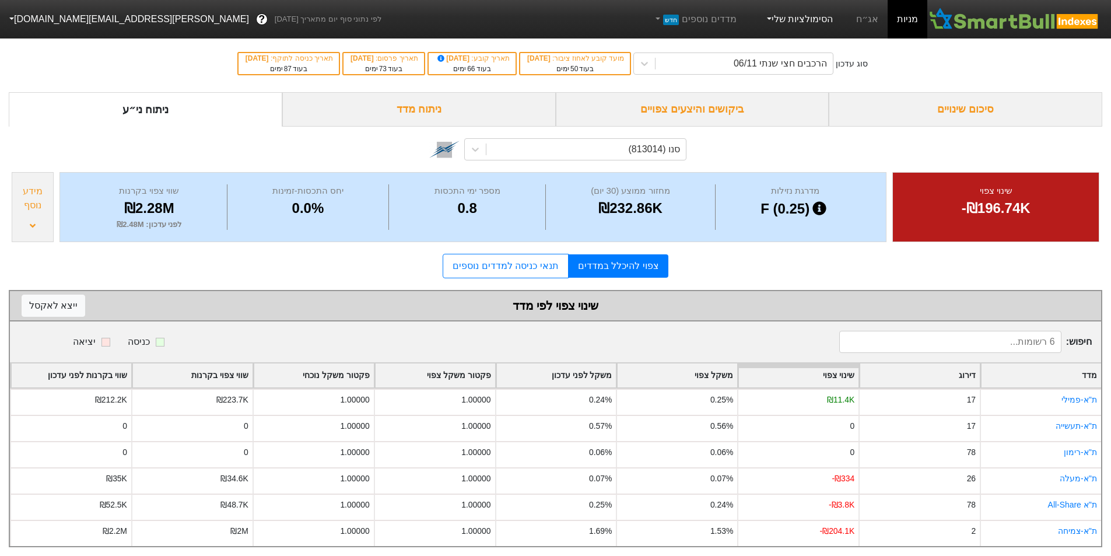
click at [827, 23] on link "הסימולציות שלי" at bounding box center [799, 19] width 78 height 23
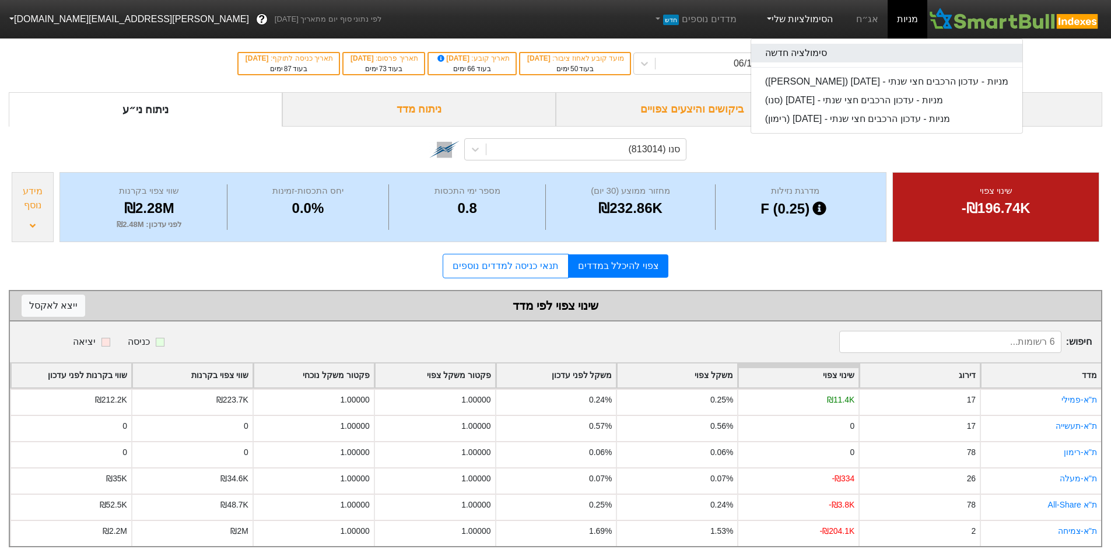
click at [823, 51] on link "סימולציה חדשה" at bounding box center [886, 53] width 271 height 19
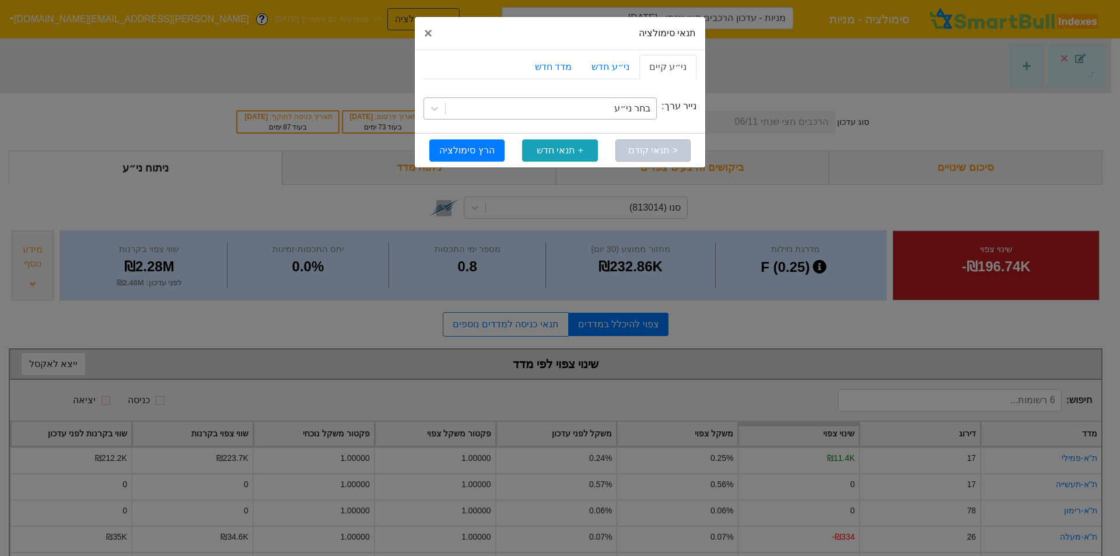
click at [629, 108] on div "בחר ני״ע" at bounding box center [632, 108] width 36 height 14
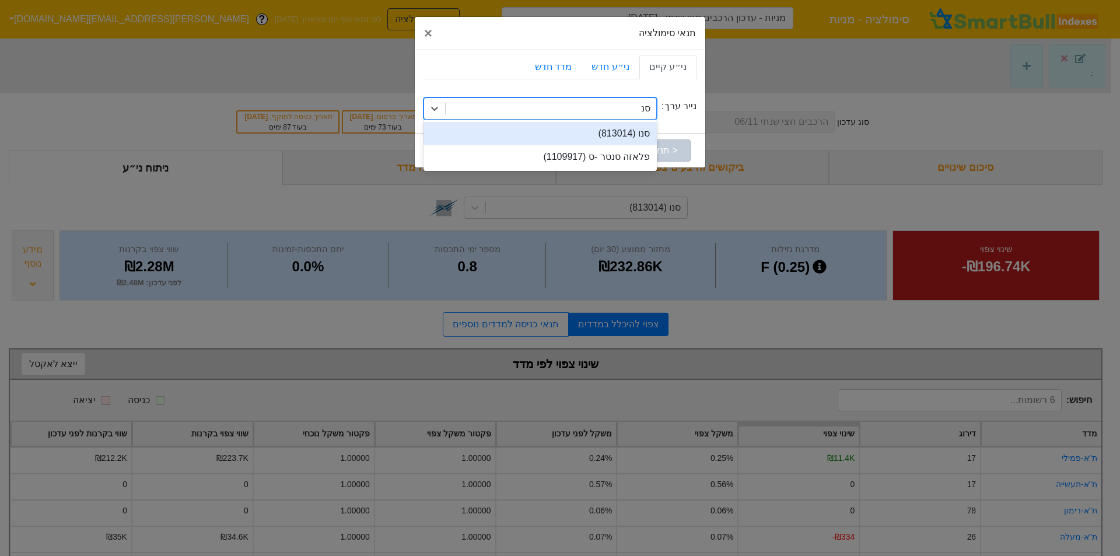
type input "סנו"
click at [629, 128] on div "סנו (813014)" at bounding box center [539, 133] width 233 height 23
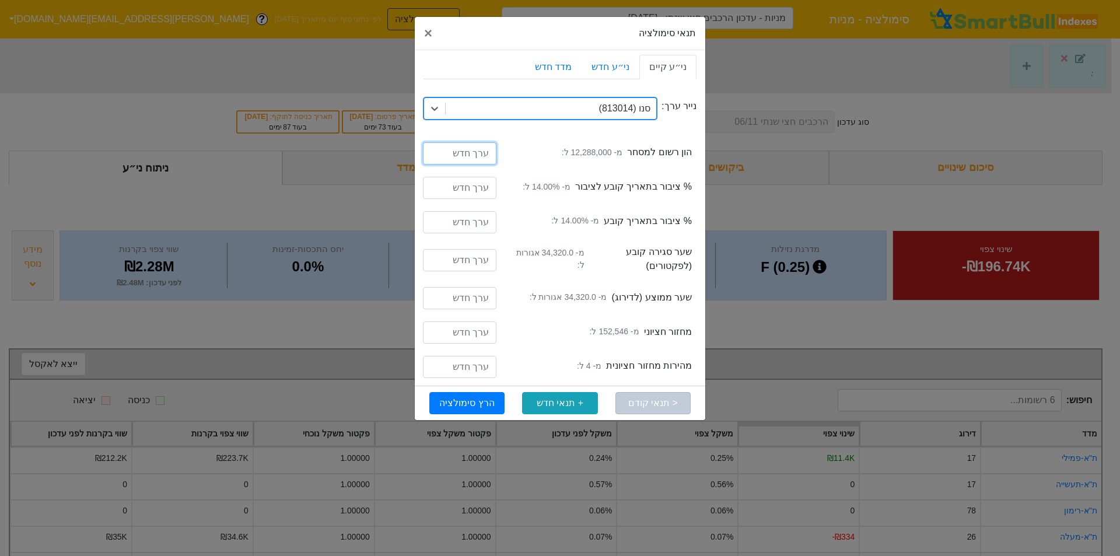
click at [461, 157] on input "number" at bounding box center [459, 153] width 73 height 22
click at [444, 157] on input "number" at bounding box center [459, 153] width 73 height 22
type input "13212000"
click at [457, 191] on input "number" at bounding box center [459, 188] width 73 height 22
type input "20"
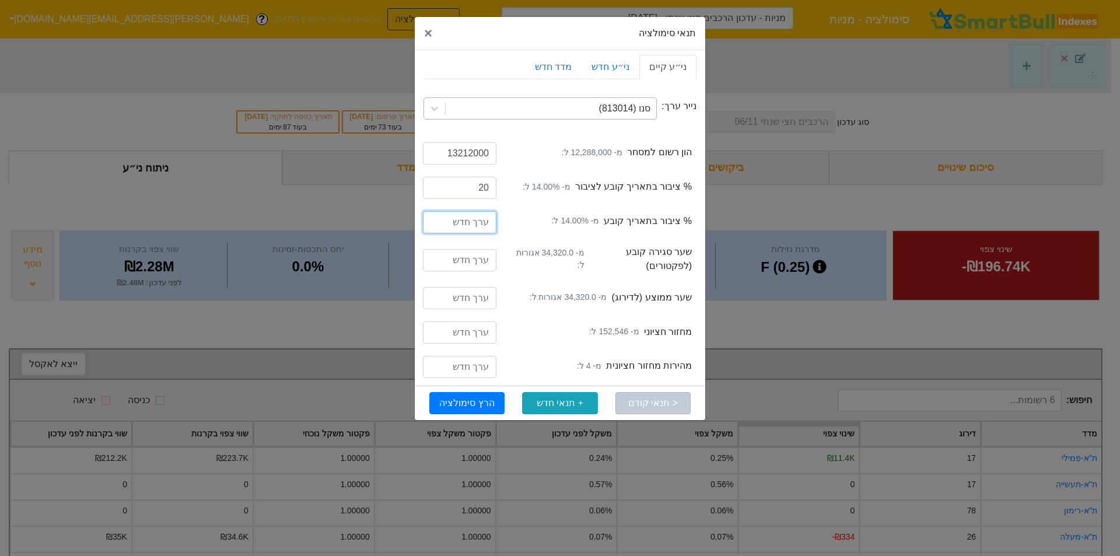
click at [441, 218] on input "number" at bounding box center [459, 222] width 73 height 22
type input "20"
click at [458, 402] on button "הרץ סימולציה" at bounding box center [466, 403] width 75 height 22
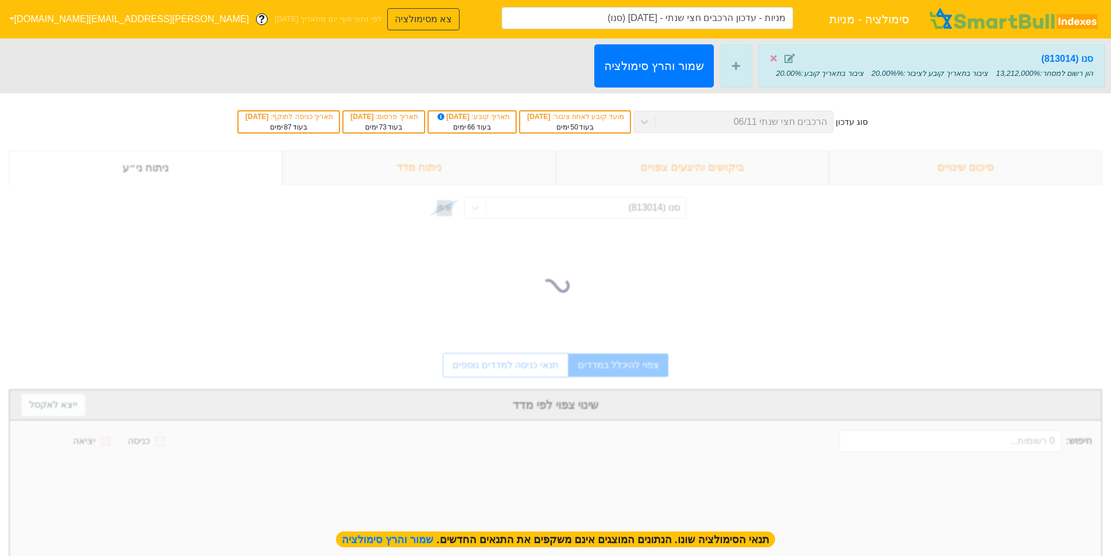
type input "מניות - עדכון הרכבים חצי שנתי - [DATE] (סנו)"
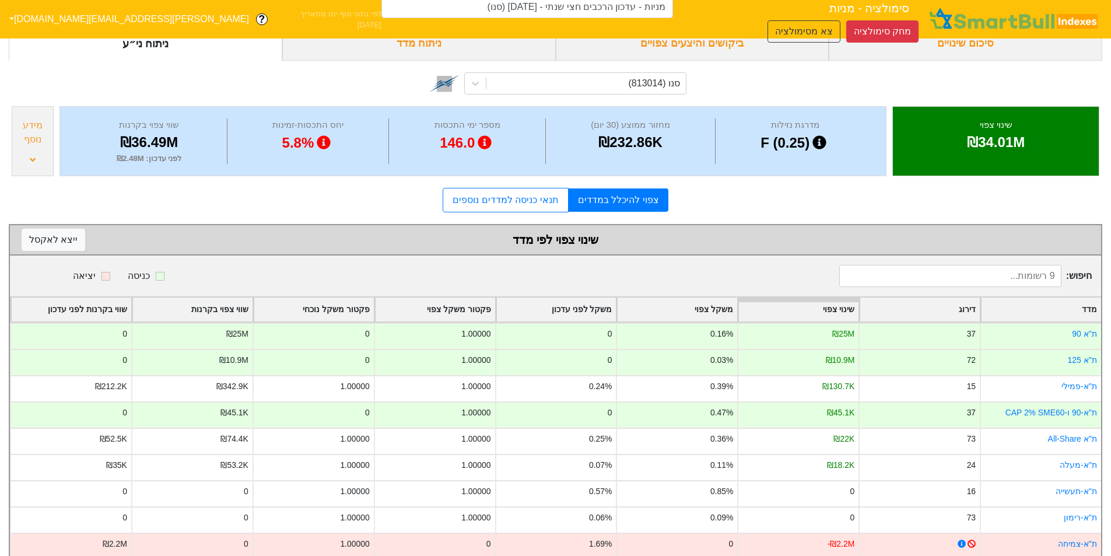
scroll to position [149, 0]
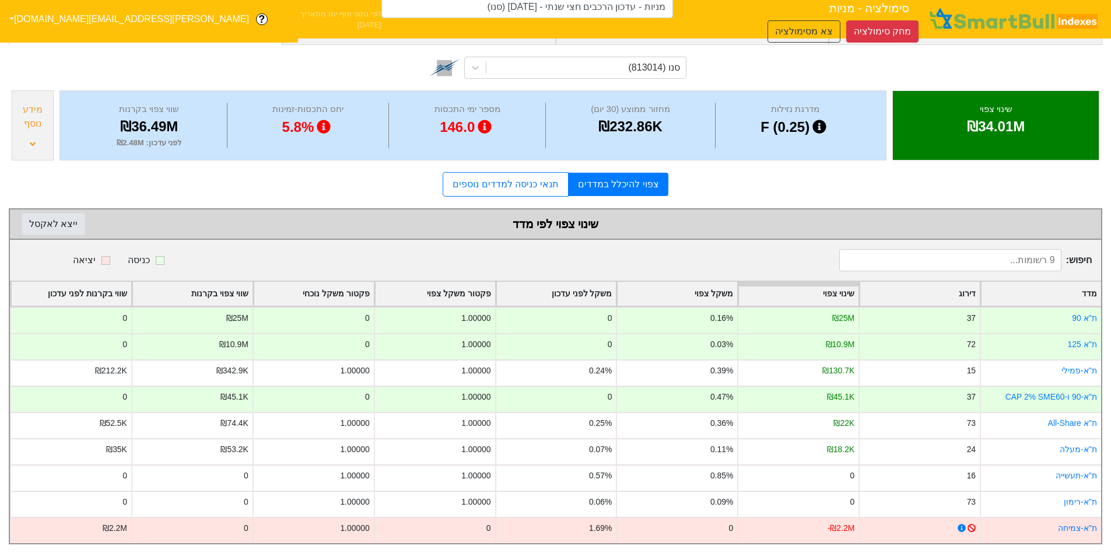
click at [62, 215] on button "ייצא ל אקסל" at bounding box center [54, 224] width 64 height 22
